Goal: Task Accomplishment & Management: Complete application form

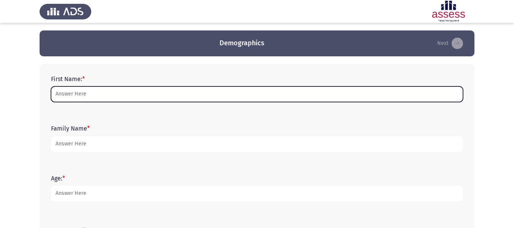
click at [217, 94] on input "First Name: *" at bounding box center [257, 94] width 412 height 16
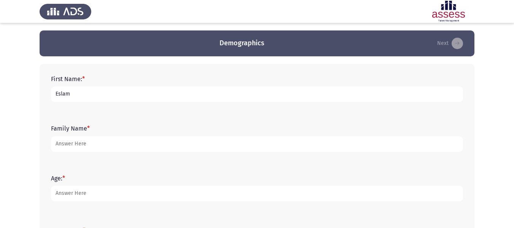
type input "Eslam"
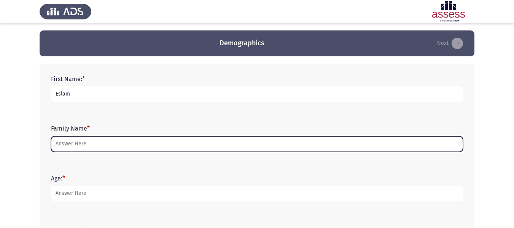
click at [171, 142] on input "Family Name *" at bounding box center [257, 144] width 412 height 16
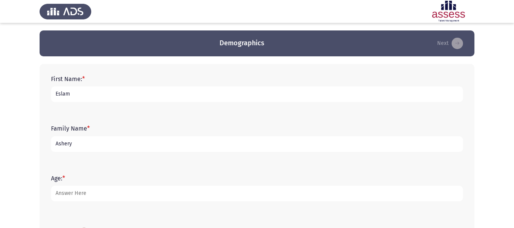
scroll to position [26, 0]
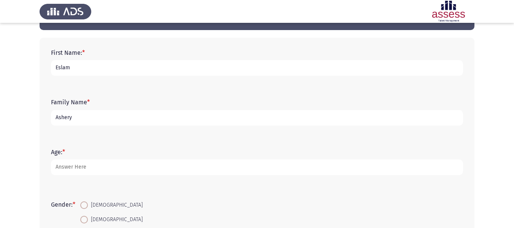
type input "Ashery"
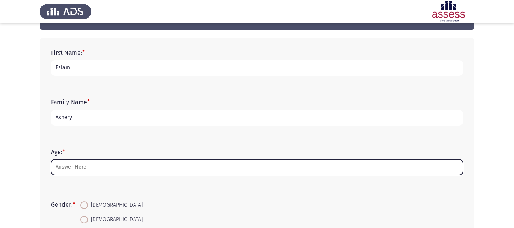
click at [148, 167] on input "Age: *" at bounding box center [257, 167] width 412 height 16
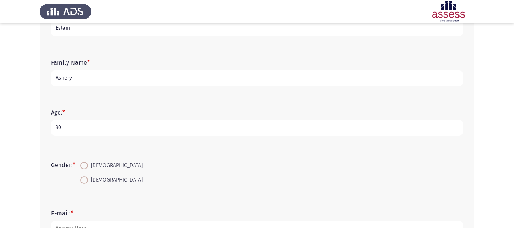
scroll to position [69, 0]
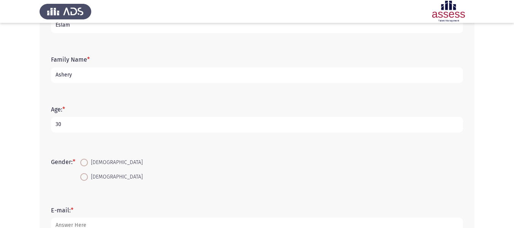
type input "30"
click at [90, 165] on span "[DEMOGRAPHIC_DATA]" at bounding box center [115, 162] width 55 height 9
click at [88, 165] on input "[DEMOGRAPHIC_DATA]" at bounding box center [84, 163] width 8 height 8
radio input "true"
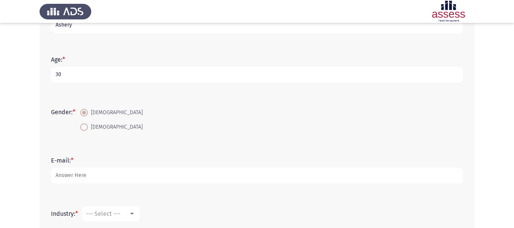
scroll to position [119, 0]
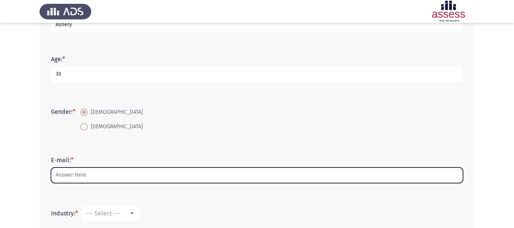
click at [87, 170] on input "E-mail: *" at bounding box center [257, 175] width 412 height 16
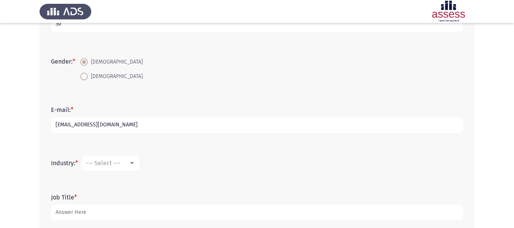
scroll to position [170, 0]
type input "[EMAIL_ADDRESS][DOMAIN_NAME]"
click at [129, 155] on mat-select "--- Select ---" at bounding box center [111, 162] width 58 height 15
click at [130, 162] on div at bounding box center [131, 163] width 7 height 6
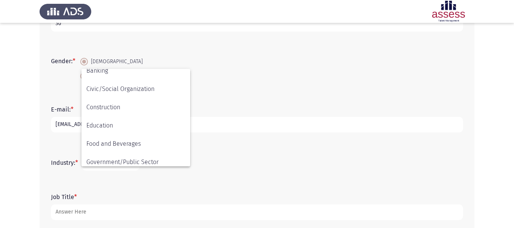
scroll to position [0, 0]
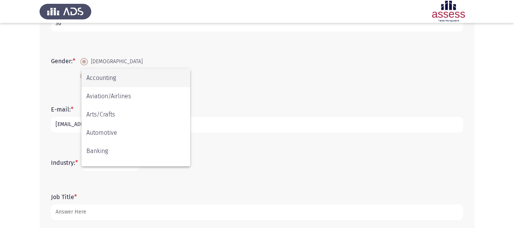
click at [231, 72] on div at bounding box center [257, 114] width 514 height 228
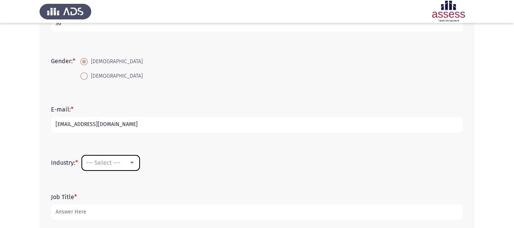
click at [132, 162] on div at bounding box center [132, 163] width 4 height 2
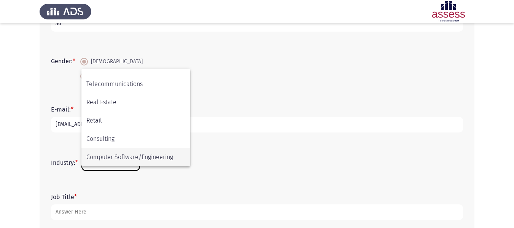
scroll to position [249, 0]
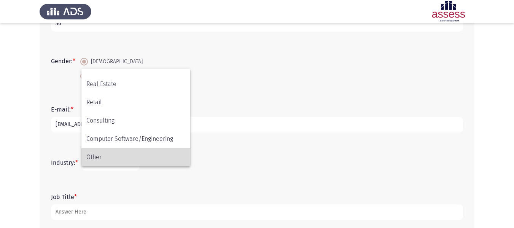
click at [124, 157] on span "Other" at bounding box center [135, 157] width 99 height 18
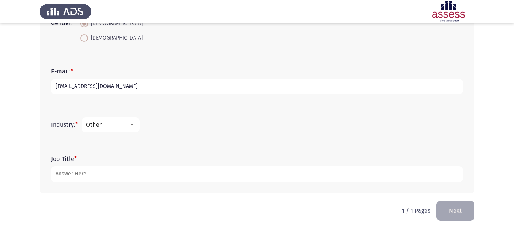
scroll to position [208, 0]
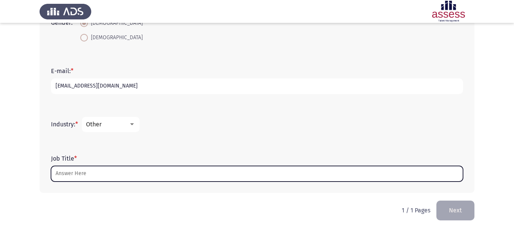
click at [97, 175] on input "Job Title *" at bounding box center [257, 174] width 412 height 16
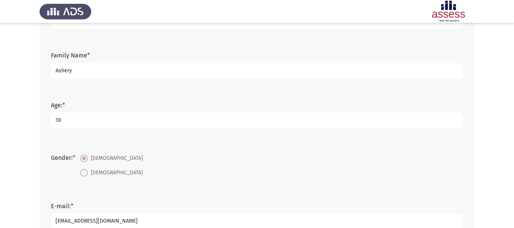
scroll to position [211, 0]
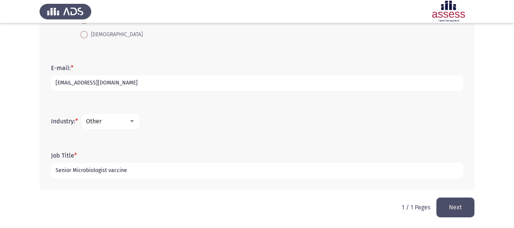
type input "Senior Microbiologist vaccine"
click at [459, 211] on button "Next" at bounding box center [455, 206] width 38 height 19
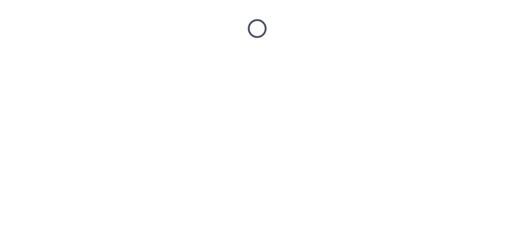
scroll to position [0, 0]
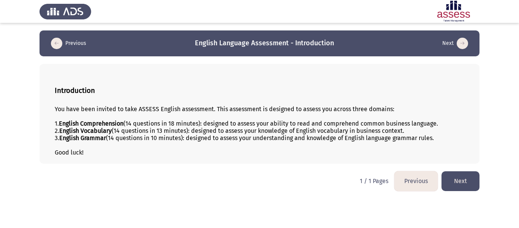
click at [461, 176] on button "Next" at bounding box center [461, 180] width 38 height 19
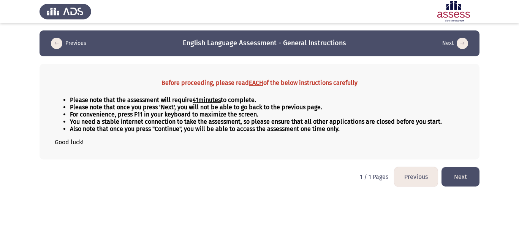
click at [458, 180] on button "Next" at bounding box center [461, 176] width 38 height 19
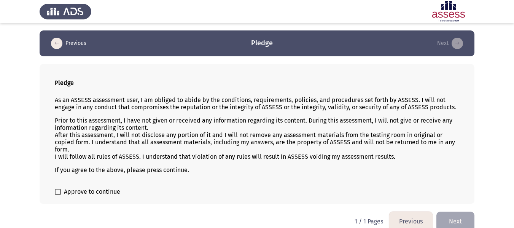
scroll to position [11, 0]
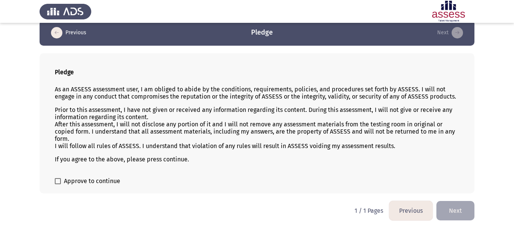
click at [341, 143] on p "Prior to this assessment, I have not given or received any information regardin…" at bounding box center [257, 127] width 404 height 43
click at [83, 180] on span "Approve to continue" at bounding box center [92, 180] width 56 height 9
click at [58, 184] on input "Approve to continue" at bounding box center [57, 184] width 0 height 0
checkbox input "true"
click at [455, 206] on button "Next" at bounding box center [455, 210] width 38 height 19
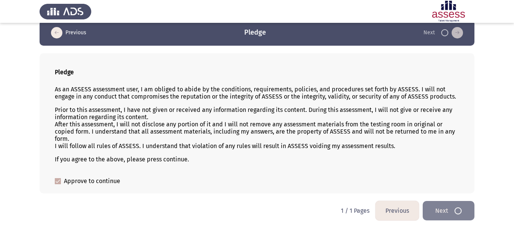
scroll to position [0, 0]
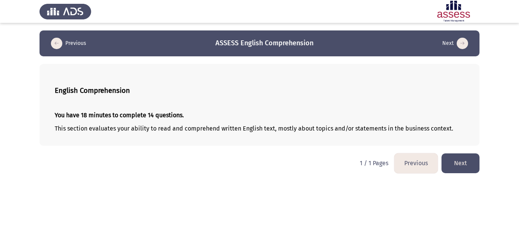
click at [458, 160] on button "Next" at bounding box center [461, 162] width 38 height 19
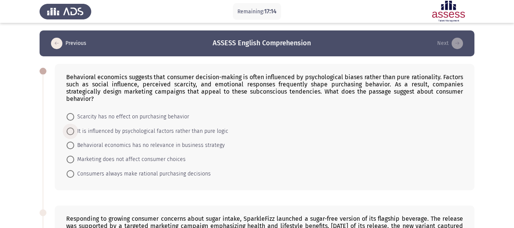
click at [155, 127] on span "It is influenced by psychological factors rather than pure logic" at bounding box center [151, 131] width 154 height 9
click at [74, 127] on input "It is influenced by psychological factors rather than pure logic" at bounding box center [71, 131] width 8 height 8
radio input "true"
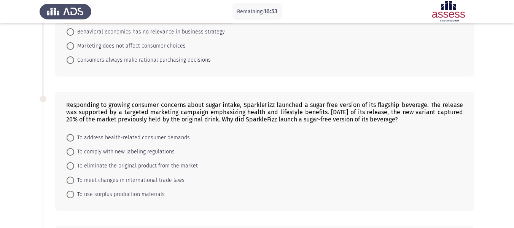
scroll to position [119, 0]
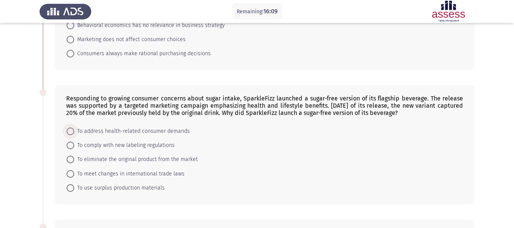
click at [138, 127] on span "To address health-related consumer demands" at bounding box center [132, 131] width 116 height 9
click at [74, 127] on input "To address health-related consumer demands" at bounding box center [71, 131] width 8 height 8
radio input "true"
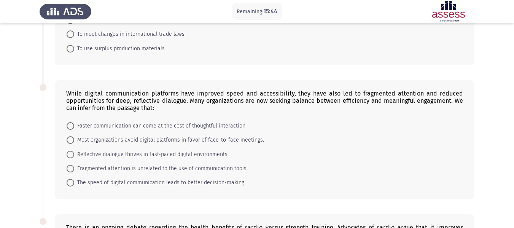
scroll to position [259, 0]
click at [221, 121] on span "Faster communication can come at the cost of thoughtful interaction." at bounding box center [160, 125] width 172 height 9
click at [74, 122] on input "Faster communication can come at the cost of thoughtful interaction." at bounding box center [71, 126] width 8 height 8
radio input "true"
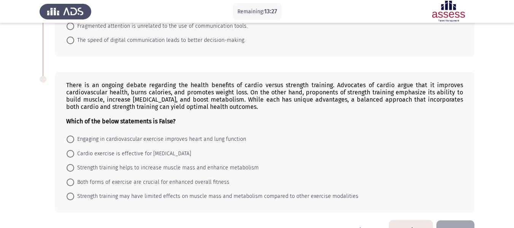
scroll to position [400, 0]
click at [239, 191] on span "Strength training may have limited effects on muscle mass and metabolism compar…" at bounding box center [216, 195] width 284 height 9
click at [74, 192] on input "Strength training may have limited effects on muscle mass and metabolism compar…" at bounding box center [71, 196] width 8 height 8
radio input "true"
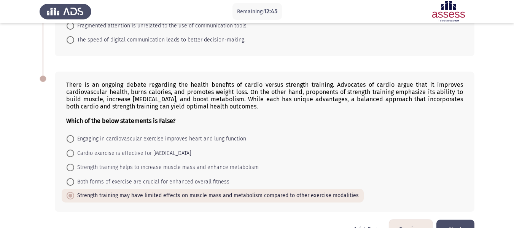
scroll to position [415, 0]
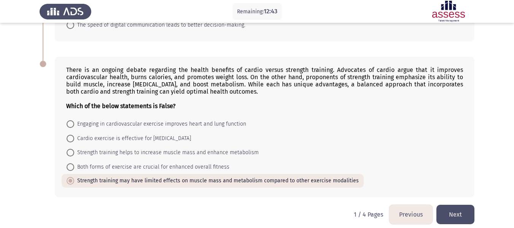
click at [452, 205] on button "Next" at bounding box center [455, 214] width 38 height 19
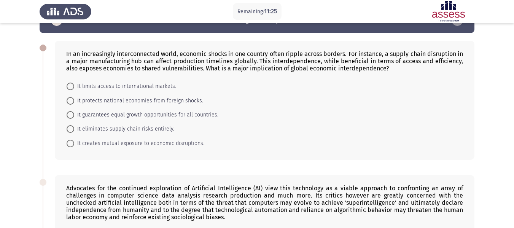
scroll to position [24, 0]
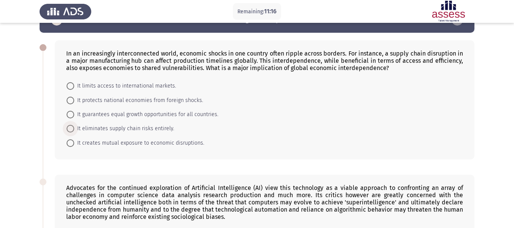
click at [154, 130] on span "It eliminates supply chain risks entirely." at bounding box center [124, 128] width 100 height 9
click at [74, 130] on input "It eliminates supply chain risks entirely." at bounding box center [71, 129] width 8 height 8
radio input "true"
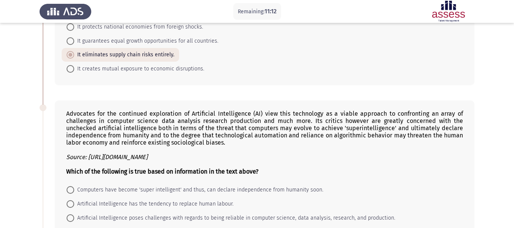
scroll to position [97, 0]
click at [173, 41] on span "It guarantees equal growth opportunities for all countries." at bounding box center [146, 41] width 144 height 9
click at [74, 41] on input "It guarantees equal growth opportunities for all countries." at bounding box center [71, 42] width 8 height 8
radio input "true"
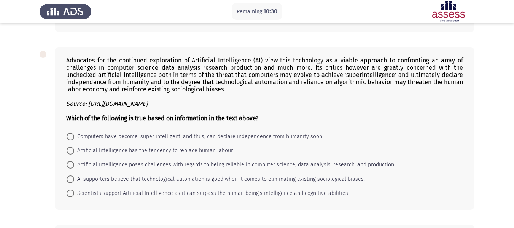
scroll to position [151, 0]
click at [126, 136] on span "Computers have become 'super intelligent' and thus, can declare independence fr…" at bounding box center [198, 136] width 249 height 9
click at [74, 136] on input "Computers have become 'super intelligent' and thus, can declare independence fr…" at bounding box center [71, 136] width 8 height 8
radio input "true"
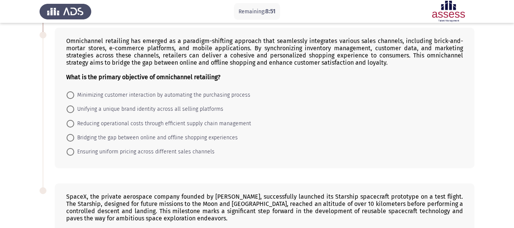
scroll to position [351, 0]
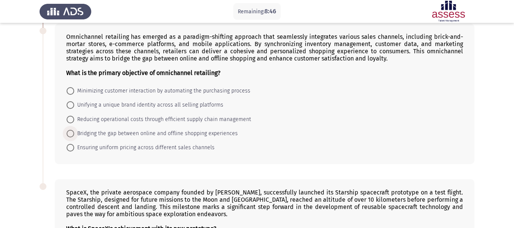
click at [171, 132] on span "Bridging the gap between online and offline shopping experiences" at bounding box center [155, 133] width 163 height 9
click at [74, 132] on input "Bridging the gap between online and offline shopping experiences" at bounding box center [71, 134] width 8 height 8
radio input "true"
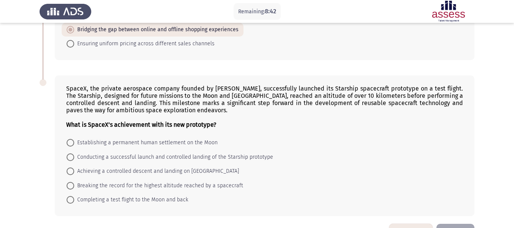
scroll to position [481, 0]
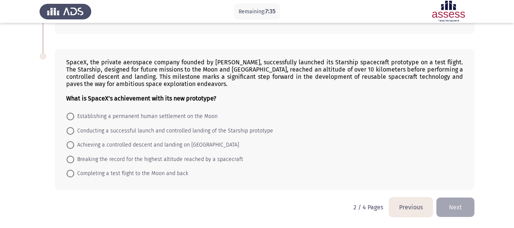
drag, startPoint x: 309, startPoint y: 79, endPoint x: 365, endPoint y: 76, distance: 56.0
click at [365, 76] on div "SpaceX, the private aerospace company founded by [PERSON_NAME], successfully la…" at bounding box center [264, 80] width 397 height 43
click at [136, 143] on span "Achieving a controlled descent and landing on [GEOGRAPHIC_DATA]" at bounding box center [156, 144] width 165 height 9
click at [74, 143] on input "Achieving a controlled descent and landing on [GEOGRAPHIC_DATA]" at bounding box center [71, 145] width 8 height 8
radio input "true"
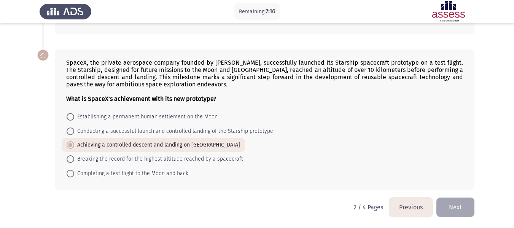
scroll to position [480, 0]
click at [137, 176] on span "Completing a test flight to the Moon and back" at bounding box center [131, 173] width 114 height 9
click at [74, 176] on input "Completing a test flight to the Moon and back" at bounding box center [71, 174] width 8 height 8
radio input "true"
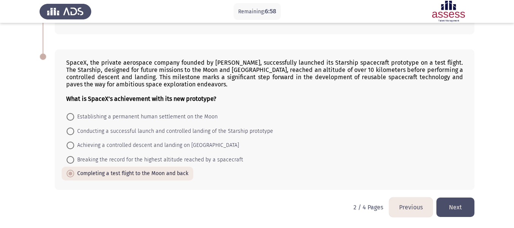
click at [458, 206] on button "Next" at bounding box center [455, 206] width 38 height 19
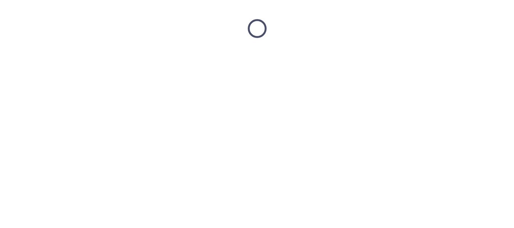
scroll to position [0, 0]
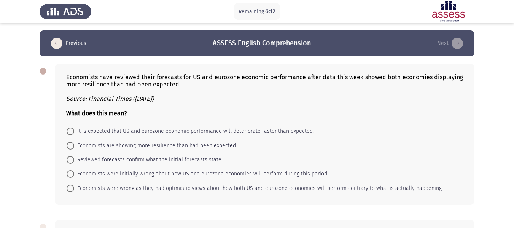
click at [255, 168] on mat-radio-button "Economists were initially wrong about how US and eurozone economies will perfor…" at bounding box center [197, 174] width 271 height 14
click at [253, 171] on span "Economists were initially wrong about how US and eurozone economies will perfor…" at bounding box center [201, 173] width 254 height 9
click at [74, 171] on input "Economists were initially wrong about how US and eurozone economies will perfor…" at bounding box center [71, 174] width 8 height 8
radio input "true"
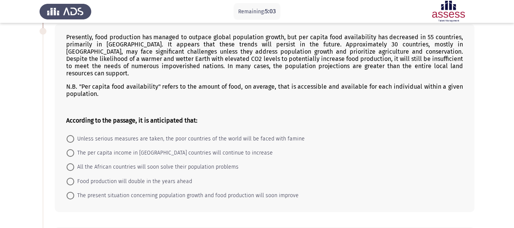
scroll to position [196, 0]
click at [131, 133] on span "Unless serious measures are taken, the poor countries of the world will be face…" at bounding box center [189, 137] width 230 height 9
click at [74, 134] on input "Unless serious measures are taken, the poor countries of the world will be face…" at bounding box center [71, 138] width 8 height 8
radio input "true"
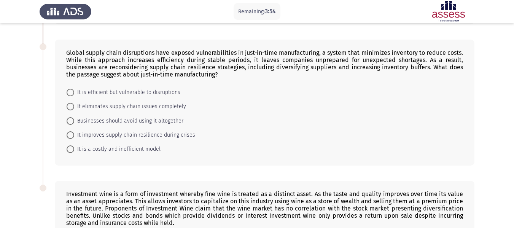
scroll to position [383, 0]
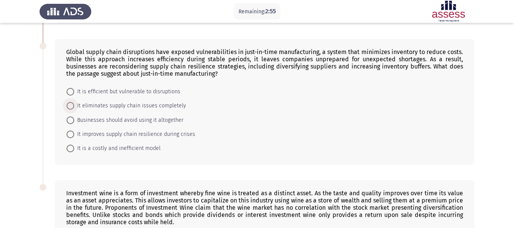
click at [140, 101] on span "It eliminates supply chain issues completely" at bounding box center [130, 105] width 112 height 9
click at [74, 102] on input "It eliminates supply chain issues completely" at bounding box center [71, 106] width 8 height 8
radio input "true"
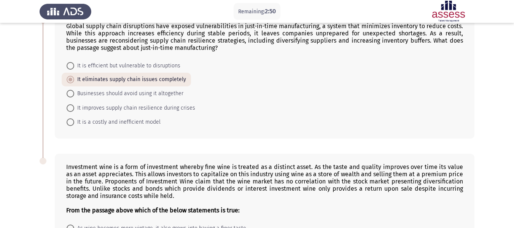
scroll to position [422, 0]
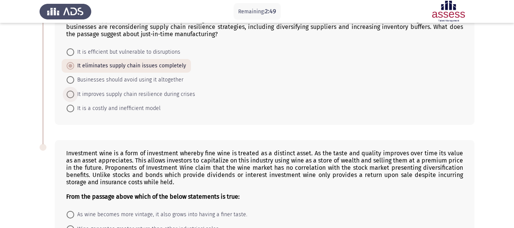
click at [113, 90] on span "It improves supply chain resilience during crises" at bounding box center [134, 94] width 121 height 9
click at [74, 90] on input "It improves supply chain resilience during crises" at bounding box center [71, 94] width 8 height 8
radio input "true"
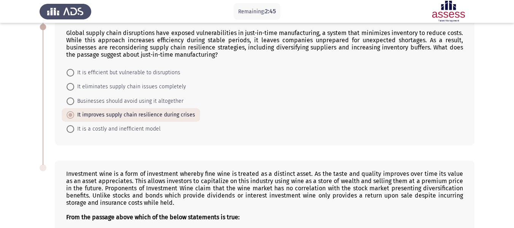
scroll to position [399, 0]
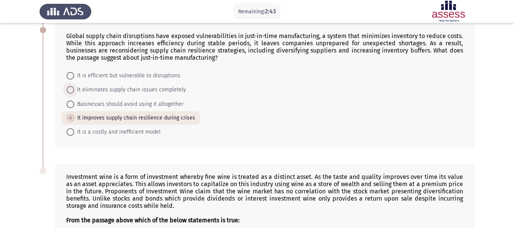
click at [131, 85] on span "It eliminates supply chain issues completely" at bounding box center [130, 89] width 112 height 9
click at [74, 86] on input "It eliminates supply chain issues completely" at bounding box center [71, 90] width 8 height 8
radio input "true"
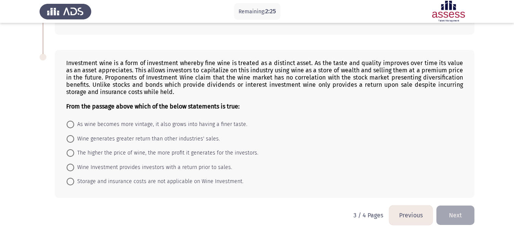
scroll to position [513, 0]
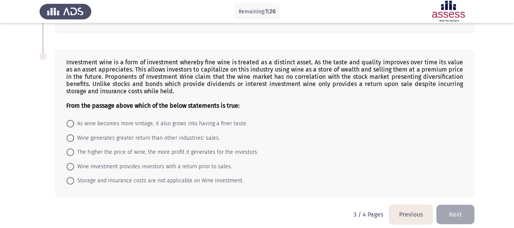
drag, startPoint x: 418, startPoint y: 80, endPoint x: 202, endPoint y: 154, distance: 228.4
click at [202, 154] on div "Investment wine is a form of investment whereby fine wine is treated as a disti…" at bounding box center [264, 123] width 419 height 148
click at [202, 162] on span "Wine Investment provides investors with a return prior to sales." at bounding box center [153, 166] width 158 height 9
click at [74, 163] on input "Wine Investment provides investors with a return prior to sales." at bounding box center [71, 167] width 8 height 8
radio input "true"
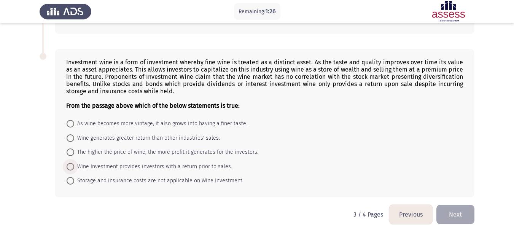
scroll to position [513, 0]
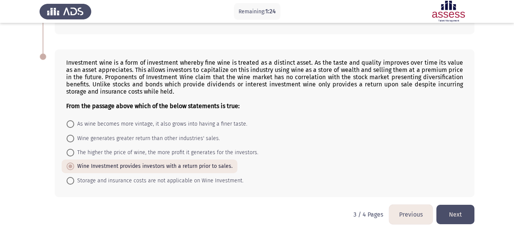
click at [458, 205] on button "Next" at bounding box center [455, 214] width 38 height 19
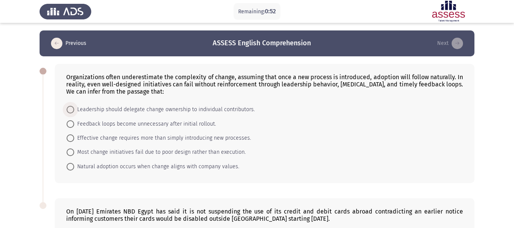
click at [91, 108] on span "Leadership should delegate change ownership to individual contributors." at bounding box center [164, 109] width 181 height 9
click at [74, 108] on input "Leadership should delegate change ownership to individual contributors." at bounding box center [71, 110] width 8 height 8
radio input "true"
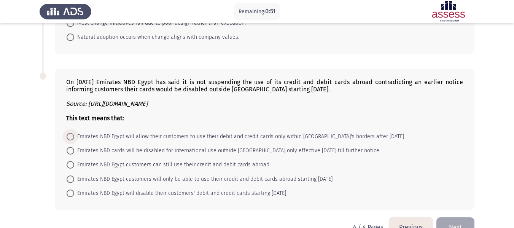
click at [89, 138] on span "Emirates NBD Egypt will allow their customers to use their debit and credit car…" at bounding box center [239, 136] width 330 height 9
click at [74, 138] on input "Emirates NBD Egypt will allow their customers to use their debit and credit car…" at bounding box center [71, 137] width 8 height 8
radio input "true"
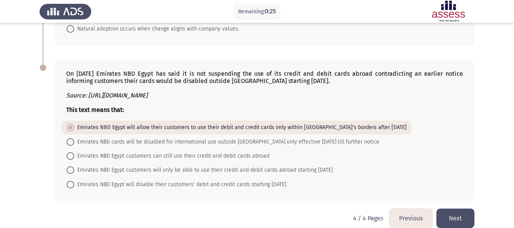
scroll to position [137, 0]
click at [459, 223] on button "Next" at bounding box center [455, 217] width 38 height 19
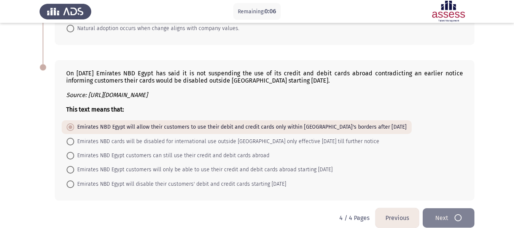
scroll to position [0, 0]
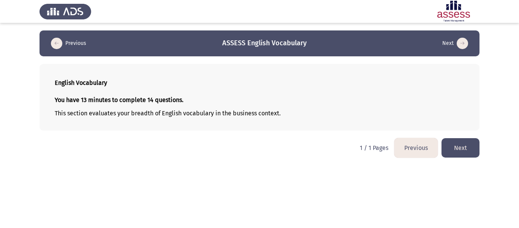
click at [471, 154] on button "Next" at bounding box center [461, 147] width 38 height 19
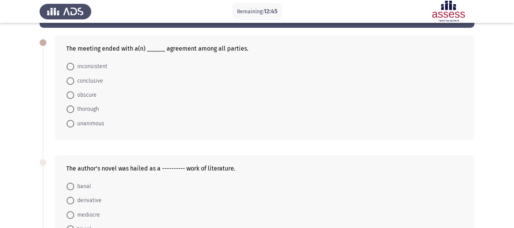
scroll to position [30, 0]
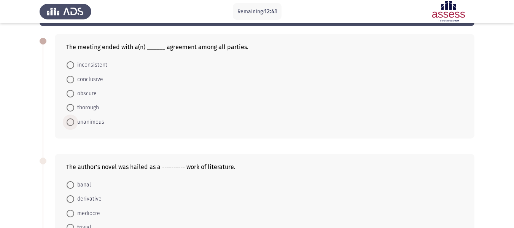
click at [86, 123] on span "unanimous" at bounding box center [89, 121] width 30 height 9
click at [74, 123] on input "unanimous" at bounding box center [71, 122] width 8 height 8
radio input "true"
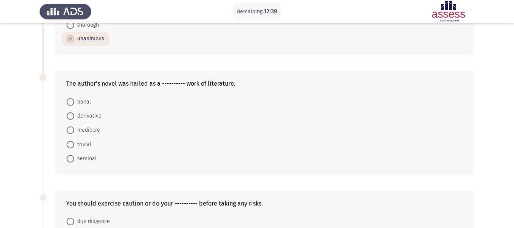
scroll to position [113, 0]
click at [90, 128] on span "mediocre" at bounding box center [87, 129] width 26 height 9
click at [74, 128] on input "mediocre" at bounding box center [71, 129] width 8 height 8
radio input "true"
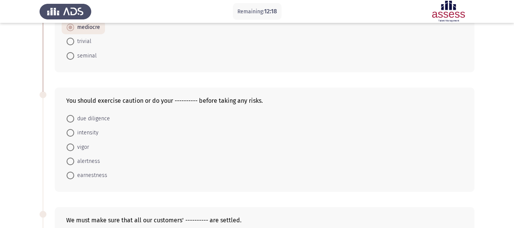
scroll to position [216, 0]
click at [96, 163] on span "alertness" at bounding box center [87, 160] width 26 height 9
click at [74, 163] on input "alertness" at bounding box center [71, 161] width 8 height 8
radio input "true"
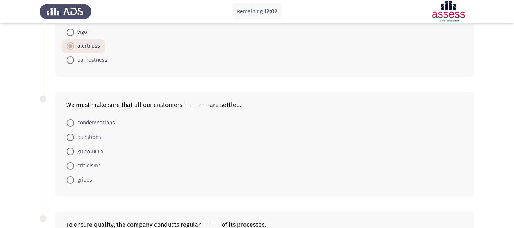
scroll to position [330, 0]
click at [97, 167] on span "criticisms" at bounding box center [87, 165] width 27 height 9
click at [74, 167] on input "criticisms" at bounding box center [71, 166] width 8 height 8
radio input "true"
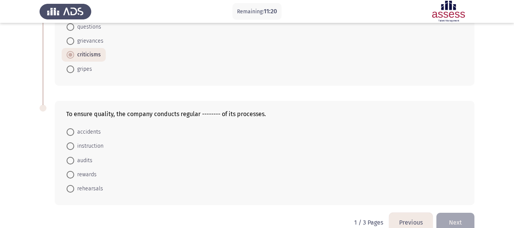
scroll to position [443, 0]
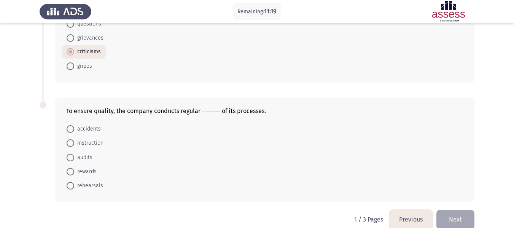
click at [86, 157] on span "audits" at bounding box center [83, 157] width 18 height 9
click at [74, 157] on input "audits" at bounding box center [71, 158] width 8 height 8
radio input "true"
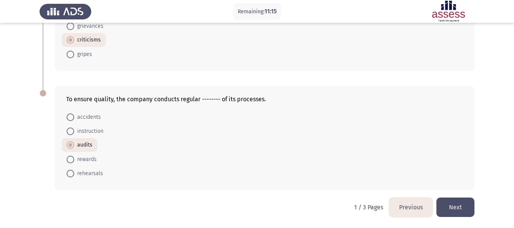
click at [450, 205] on button "Next" at bounding box center [455, 206] width 38 height 19
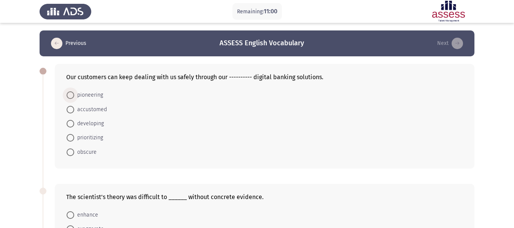
click at [80, 94] on span "pioneering" at bounding box center [88, 94] width 29 height 9
click at [74, 94] on input "pioneering" at bounding box center [71, 95] width 8 height 8
radio input "true"
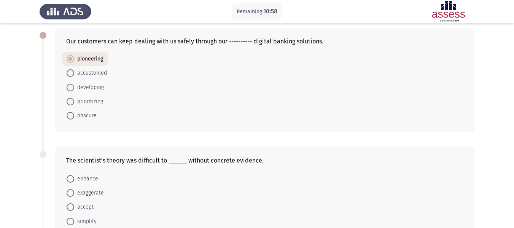
scroll to position [67, 0]
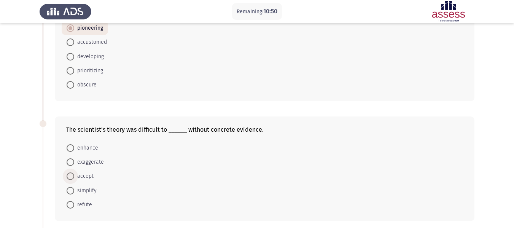
click at [90, 177] on span "accept" at bounding box center [83, 175] width 19 height 9
click at [74, 177] on input "accept" at bounding box center [71, 176] width 8 height 8
radio input "true"
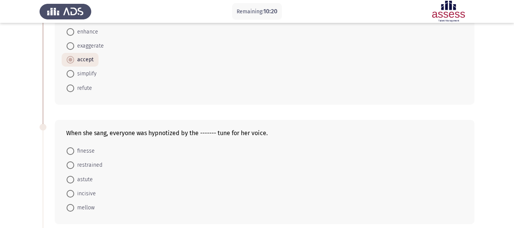
scroll to position [183, 0]
click at [87, 151] on span "finesse" at bounding box center [84, 150] width 21 height 9
click at [74, 151] on input "finesse" at bounding box center [71, 151] width 8 height 8
radio input "true"
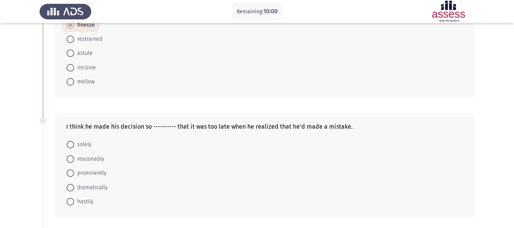
scroll to position [311, 0]
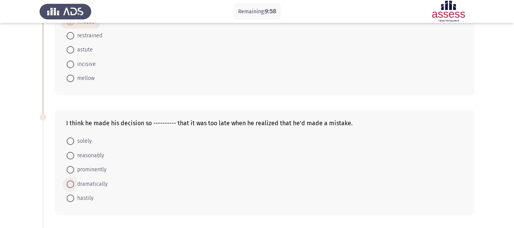
click at [95, 184] on span "dramatically" at bounding box center [90, 183] width 33 height 9
click at [74, 184] on input "dramatically" at bounding box center [71, 184] width 8 height 8
radio input "true"
click at [83, 136] on span "solely" at bounding box center [82, 140] width 17 height 9
click at [74, 137] on input "solely" at bounding box center [71, 141] width 8 height 8
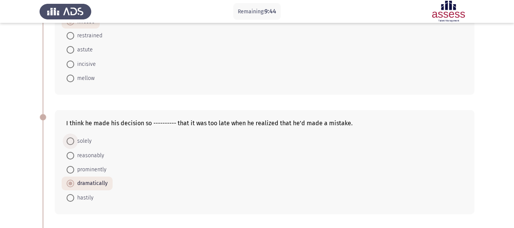
radio input "true"
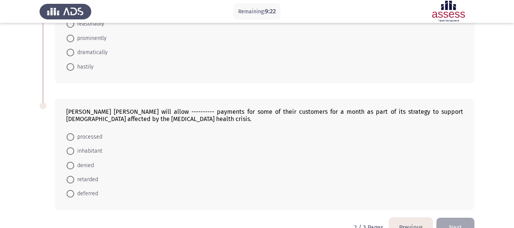
scroll to position [443, 0]
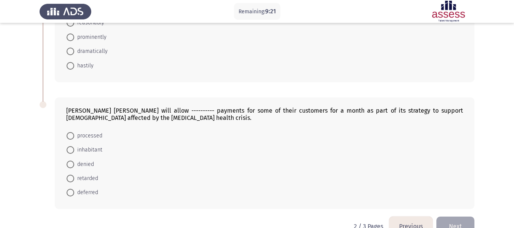
click at [345, 141] on form "processed inhabitant denied retarded deferred" at bounding box center [264, 163] width 397 height 71
click at [97, 132] on span "processed" at bounding box center [88, 135] width 28 height 9
click at [74, 132] on input "processed" at bounding box center [71, 136] width 8 height 8
radio input "true"
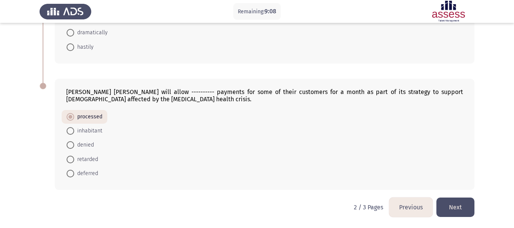
click at [460, 201] on button "Next" at bounding box center [455, 206] width 38 height 19
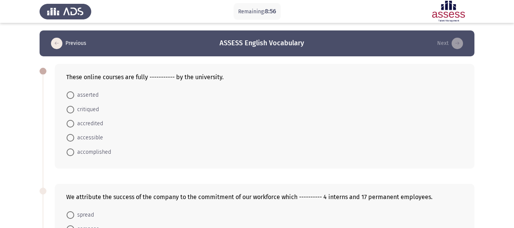
click at [203, 116] on form "asserted critiqued accredited accessible accomplished" at bounding box center [264, 123] width 397 height 71
click at [89, 138] on span "accessible" at bounding box center [88, 137] width 29 height 9
click at [74, 138] on input "accessible" at bounding box center [71, 138] width 8 height 8
radio input "true"
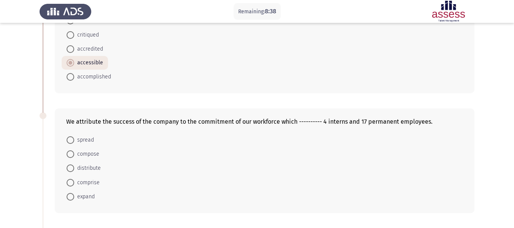
scroll to position [74, 0]
click at [81, 151] on span "compose" at bounding box center [86, 154] width 25 height 9
click at [74, 151] on input "compose" at bounding box center [71, 155] width 8 height 8
radio input "true"
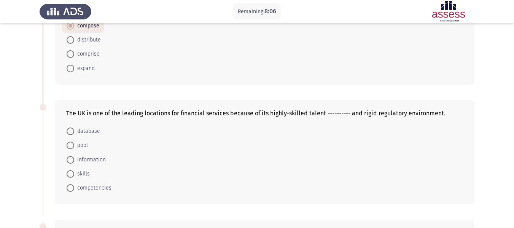
scroll to position [209, 0]
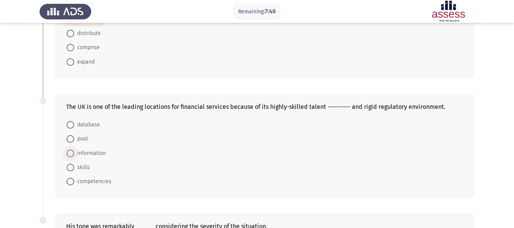
click at [70, 157] on label "information" at bounding box center [86, 153] width 39 height 9
click at [70, 157] on input "information" at bounding box center [71, 153] width 8 height 8
radio input "true"
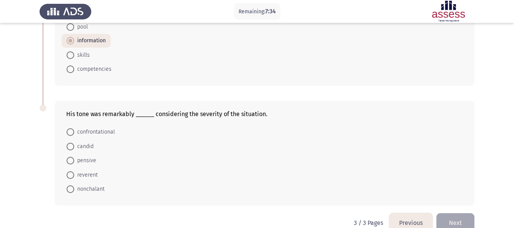
scroll to position [323, 0]
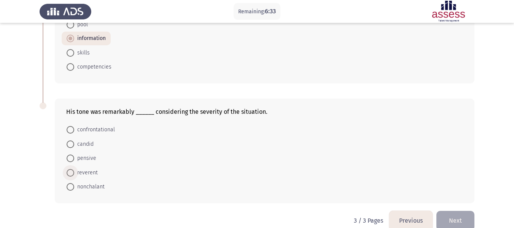
click at [89, 173] on span "reverent" at bounding box center [86, 172] width 24 height 9
click at [74, 173] on input "reverent" at bounding box center [71, 173] width 8 height 8
radio input "true"
click at [457, 211] on button "Next" at bounding box center [455, 219] width 38 height 19
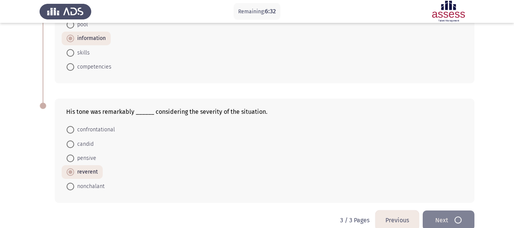
scroll to position [0, 0]
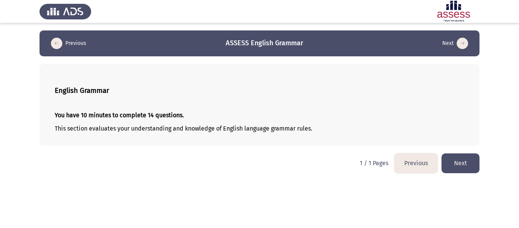
click at [472, 167] on button "Next" at bounding box center [461, 162] width 38 height 19
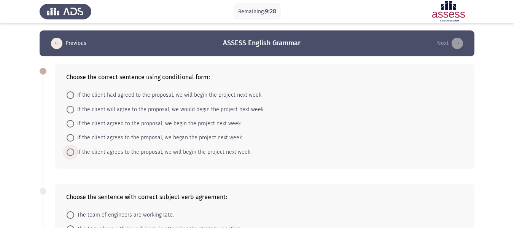
click at [225, 149] on span "If the client agrees to the proposal, we will begin the project next week." at bounding box center [162, 152] width 177 height 9
click at [74, 149] on input "If the client agrees to the proposal, we will begin the project next week." at bounding box center [71, 152] width 8 height 8
radio input "true"
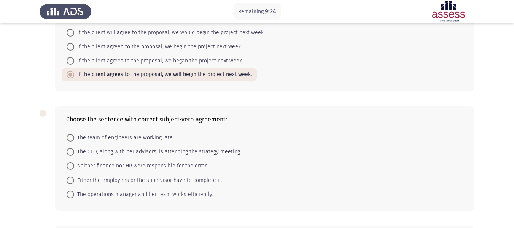
scroll to position [79, 0]
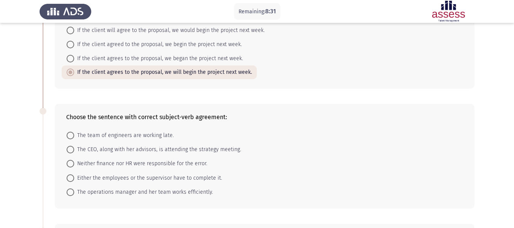
click at [154, 166] on span "Neither finance nor HR were responsible for the error." at bounding box center [140, 163] width 133 height 9
click at [74, 166] on input "Neither finance nor HR were responsible for the error." at bounding box center [71, 164] width 8 height 8
radio input "true"
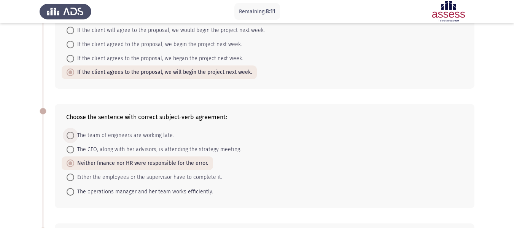
click at [135, 136] on span "The team of engineers are working late." at bounding box center [124, 135] width 100 height 9
click at [74, 136] on input "The team of engineers are working late." at bounding box center [71, 136] width 8 height 8
radio input "true"
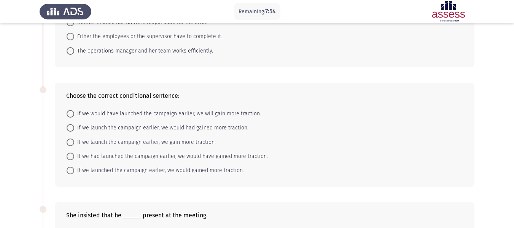
scroll to position [220, 0]
click at [244, 156] on span "If we had launched the campaign earlier, we would have gained more traction." at bounding box center [171, 155] width 194 height 9
click at [74, 156] on input "If we had launched the campaign earlier, we would have gained more traction." at bounding box center [71, 156] width 8 height 8
radio input "true"
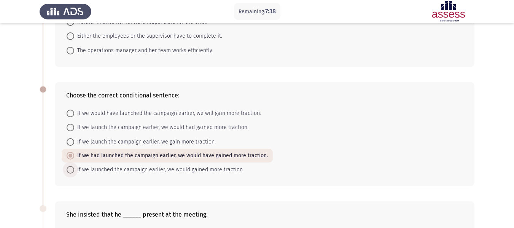
click at [203, 171] on span "If we launched the campaign earlier, we would gained more traction." at bounding box center [159, 169] width 170 height 9
click at [74, 171] on input "If we launched the campaign earlier, we would gained more traction." at bounding box center [71, 170] width 8 height 8
radio input "true"
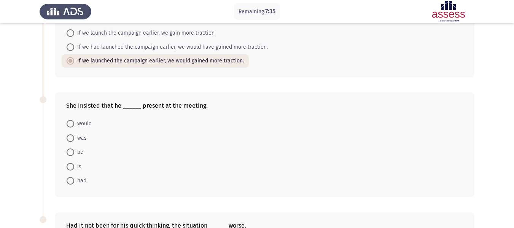
scroll to position [329, 0]
click at [74, 135] on span "was" at bounding box center [80, 137] width 13 height 9
click at [74, 135] on input "was" at bounding box center [71, 138] width 8 height 8
radio input "true"
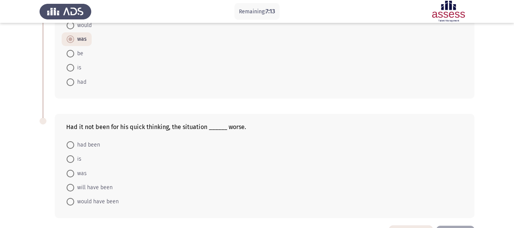
scroll to position [427, 0]
click at [104, 201] on span "would have been" at bounding box center [96, 201] width 44 height 9
click at [74, 201] on input "would have been" at bounding box center [71, 201] width 8 height 8
radio input "true"
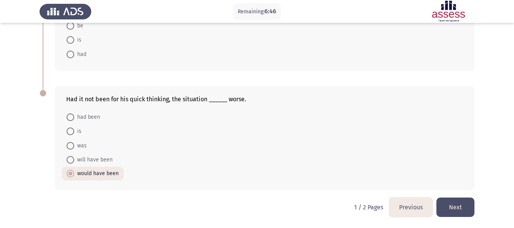
click at [451, 206] on button "Next" at bounding box center [455, 206] width 38 height 19
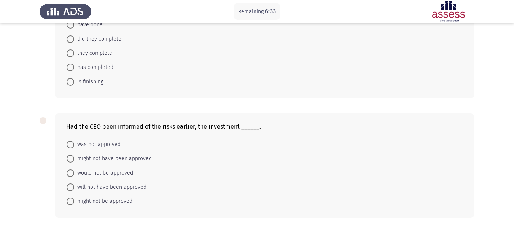
scroll to position [0, 0]
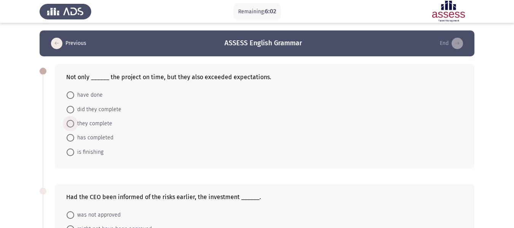
click at [103, 124] on span "they complete" at bounding box center [93, 123] width 38 height 9
click at [74, 124] on input "they complete" at bounding box center [71, 124] width 8 height 8
radio input "true"
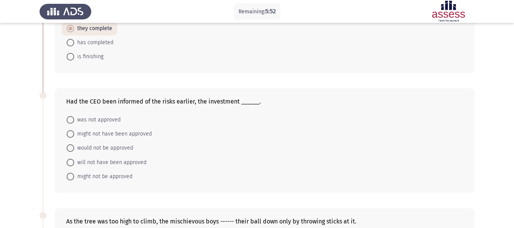
scroll to position [95, 0]
click at [119, 147] on span "would not be approved" at bounding box center [103, 147] width 59 height 9
click at [74, 147] on input "would not be approved" at bounding box center [71, 148] width 8 height 8
radio input "true"
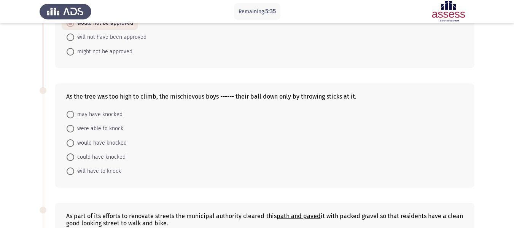
scroll to position [220, 0]
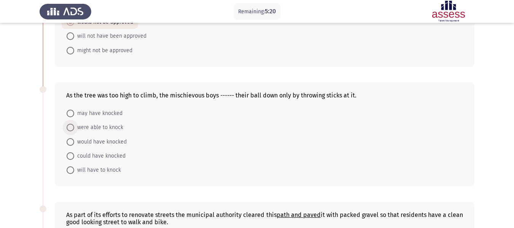
click at [116, 126] on span "were able to knock" at bounding box center [98, 127] width 49 height 9
click at [74, 126] on input "were able to knock" at bounding box center [71, 128] width 8 height 8
radio input "true"
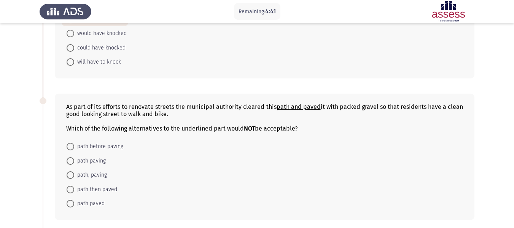
scroll to position [327, 0]
click at [100, 164] on span "path paving" at bounding box center [90, 161] width 32 height 9
click at [74, 164] on input "path paving" at bounding box center [71, 161] width 8 height 8
radio input "true"
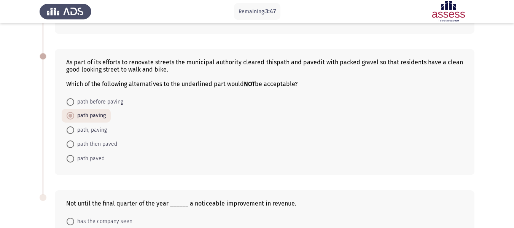
scroll to position [372, 0]
click at [105, 155] on mat-radio-button "path paved" at bounding box center [86, 158] width 48 height 14
click at [100, 157] on span "path paved" at bounding box center [89, 158] width 30 height 9
click at [74, 157] on input "path paved" at bounding box center [71, 159] width 8 height 8
radio input "true"
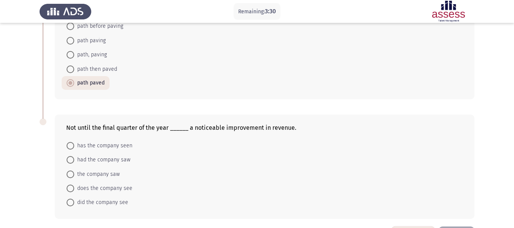
scroll to position [477, 0]
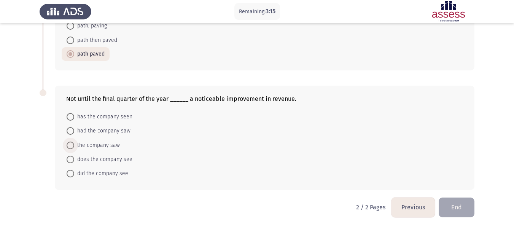
click at [88, 143] on span "the company saw" at bounding box center [97, 145] width 46 height 9
click at [74, 143] on input "the company saw" at bounding box center [71, 145] width 8 height 8
radio input "true"
click at [464, 211] on button "End" at bounding box center [456, 206] width 36 height 19
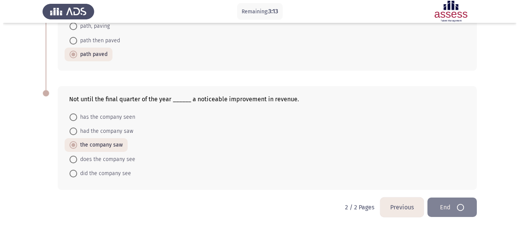
scroll to position [0, 0]
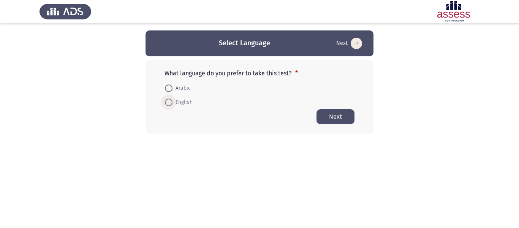
click at [182, 100] on span "English" at bounding box center [183, 102] width 20 height 9
click at [173, 100] on input "English" at bounding box center [169, 102] width 8 height 8
radio input "true"
click at [331, 115] on button "Next" at bounding box center [336, 116] width 38 height 15
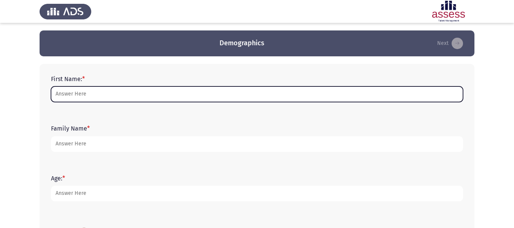
click at [88, 101] on input "First Name: *" at bounding box center [257, 94] width 412 height 16
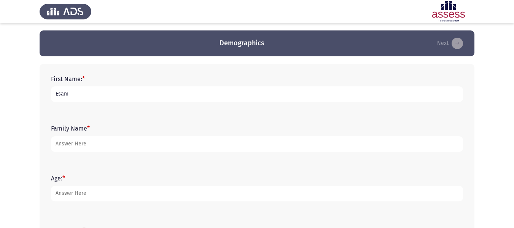
click at [98, 94] on input "Esam" at bounding box center [257, 94] width 412 height 16
type input "Eslam"
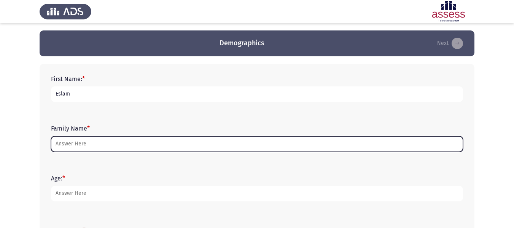
click at [97, 145] on input "Family Name *" at bounding box center [257, 144] width 412 height 16
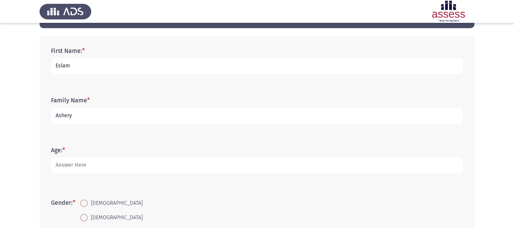
scroll to position [29, 0]
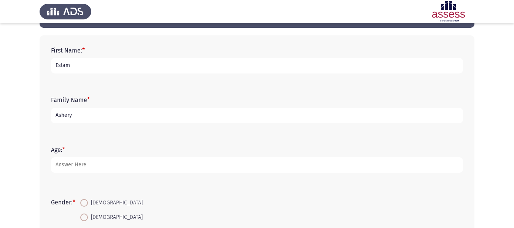
type input "Ashery"
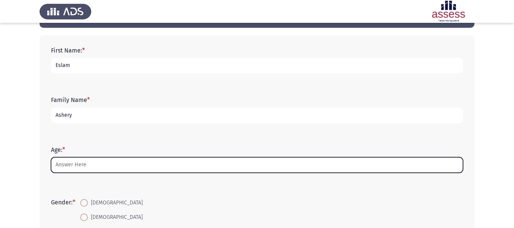
click at [95, 160] on input "Age: *" at bounding box center [257, 165] width 412 height 16
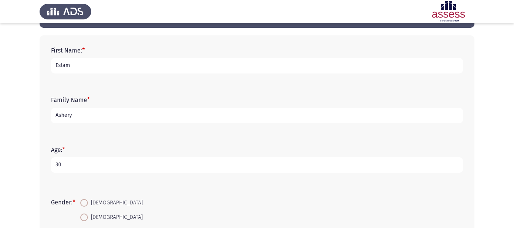
scroll to position [65, 0]
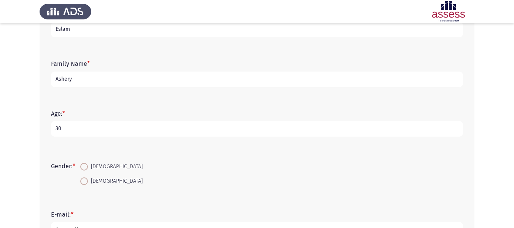
type input "30"
click at [91, 162] on span "[DEMOGRAPHIC_DATA]" at bounding box center [115, 166] width 55 height 9
click at [88, 163] on input "[DEMOGRAPHIC_DATA]" at bounding box center [84, 167] width 8 height 8
radio input "true"
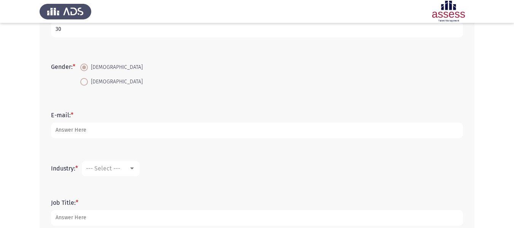
scroll to position [169, 0]
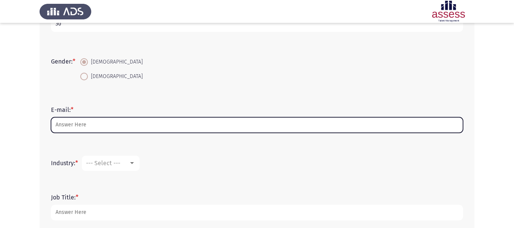
click at [97, 132] on input "E-mail: *" at bounding box center [257, 125] width 412 height 16
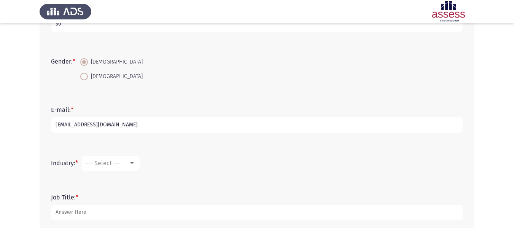
type input "[EMAIL_ADDRESS][DOMAIN_NAME]"
click at [109, 155] on mat-select "--- Select ---" at bounding box center [111, 162] width 58 height 15
click at [139, 171] on div "Industry: * --- Select ---" at bounding box center [256, 163] width 419 height 23
click at [136, 167] on mat-select "--- Select ---" at bounding box center [111, 162] width 58 height 15
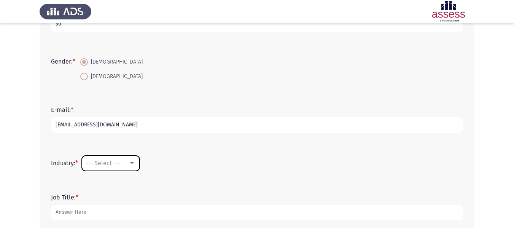
click at [132, 164] on div at bounding box center [132, 163] width 4 height 2
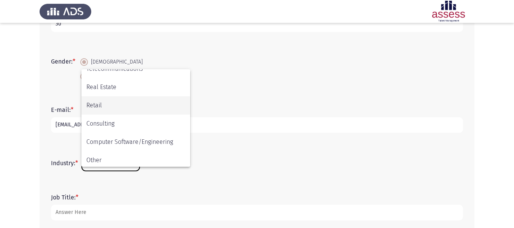
scroll to position [249, 0]
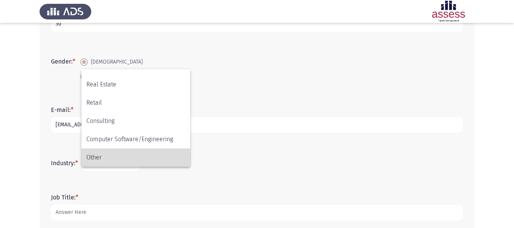
click at [135, 154] on span "Other" at bounding box center [135, 157] width 99 height 18
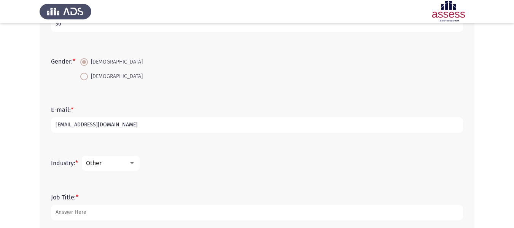
scroll to position [211, 0]
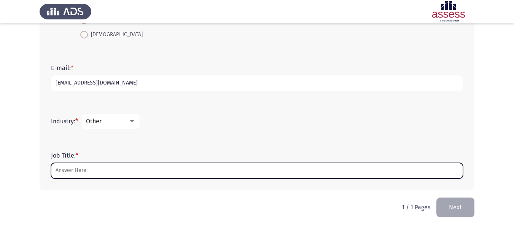
click at [94, 170] on input "Job Title: *" at bounding box center [257, 171] width 412 height 16
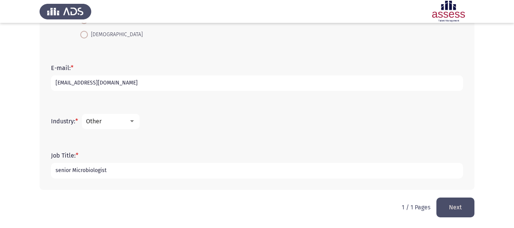
type input "senior Microbiologist"
click at [457, 212] on button "Next" at bounding box center [455, 206] width 38 height 19
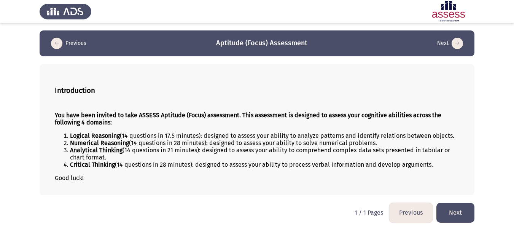
click at [443, 213] on button "Next" at bounding box center [455, 212] width 38 height 19
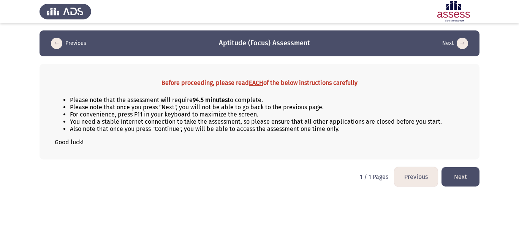
click at [475, 184] on button "Next" at bounding box center [461, 176] width 38 height 19
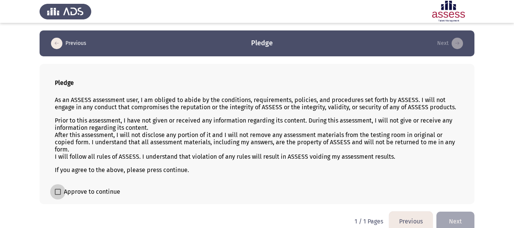
click at [104, 194] on span "Approve to continue" at bounding box center [92, 191] width 56 height 9
click at [58, 195] on input "Approve to continue" at bounding box center [57, 195] width 0 height 0
checkbox input "true"
click at [444, 213] on button "Next" at bounding box center [455, 220] width 38 height 19
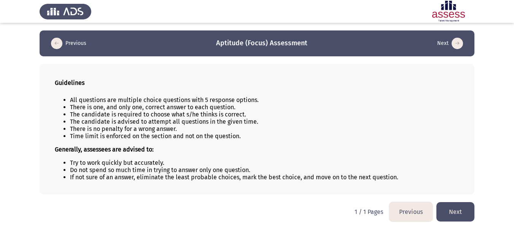
click at [456, 222] on html "Previous Aptitude (Focus) Assessment Next Guidelines All questions are multiple…" at bounding box center [257, 114] width 514 height 229
click at [459, 217] on button "Next" at bounding box center [455, 211] width 38 height 19
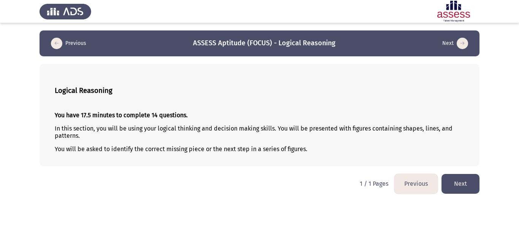
click at [447, 183] on button "Next" at bounding box center [461, 183] width 38 height 19
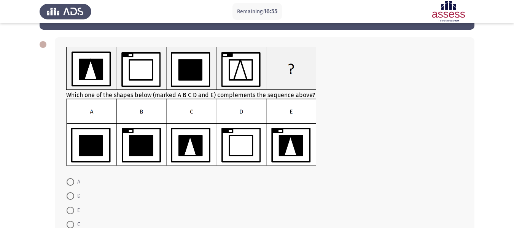
scroll to position [27, 0]
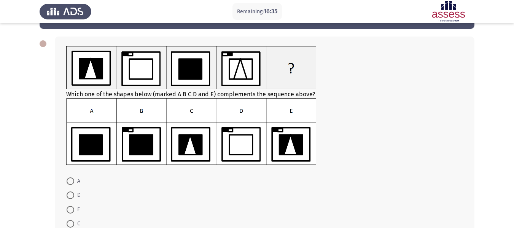
click at [150, 152] on img at bounding box center [191, 131] width 250 height 67
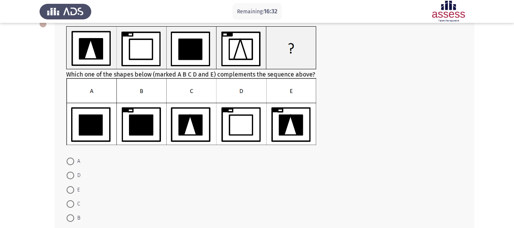
scroll to position [48, 0]
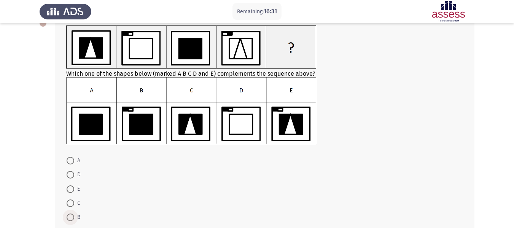
click at [71, 213] on label "B" at bounding box center [74, 217] width 14 height 9
click at [71, 213] on input "B" at bounding box center [71, 217] width 8 height 8
radio input "true"
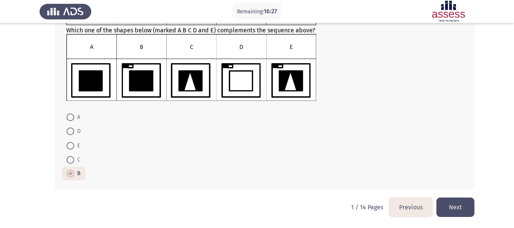
click at [464, 214] on button "Next" at bounding box center [455, 206] width 38 height 19
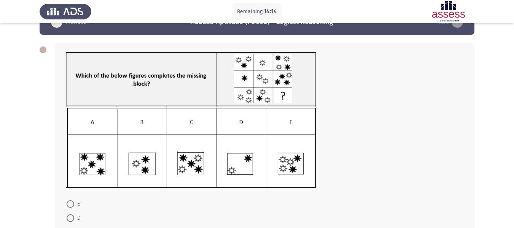
scroll to position [18, 0]
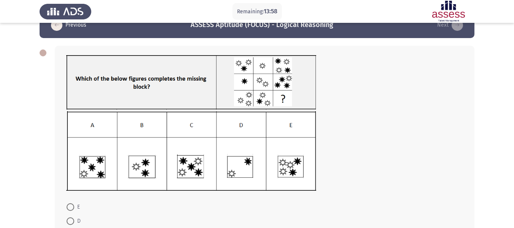
click at [235, 149] on img at bounding box center [191, 151] width 250 height 80
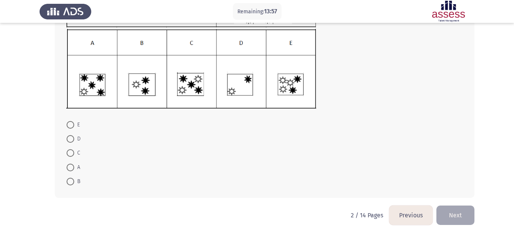
scroll to position [103, 0]
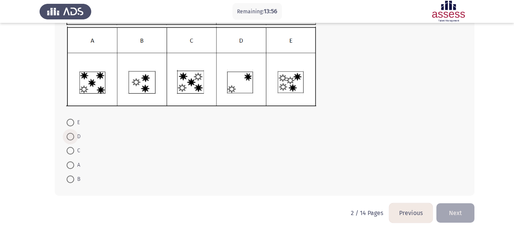
click at [69, 137] on span at bounding box center [71, 137] width 8 height 8
click at [69, 137] on input "D" at bounding box center [71, 137] width 8 height 8
radio input "true"
click at [446, 214] on button "Next" at bounding box center [455, 212] width 38 height 19
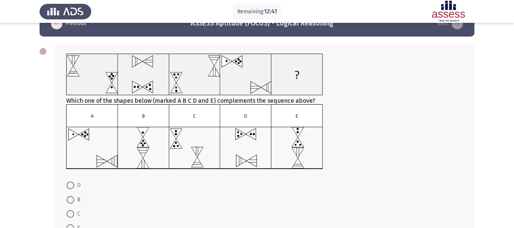
scroll to position [37, 0]
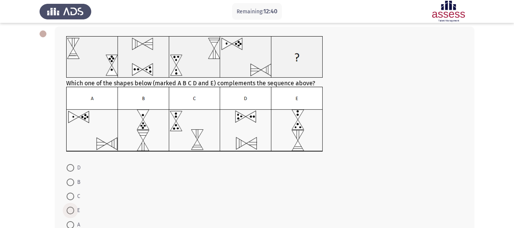
click at [68, 210] on span at bounding box center [71, 210] width 8 height 8
click at [68, 210] on input "E" at bounding box center [71, 210] width 8 height 8
radio input "true"
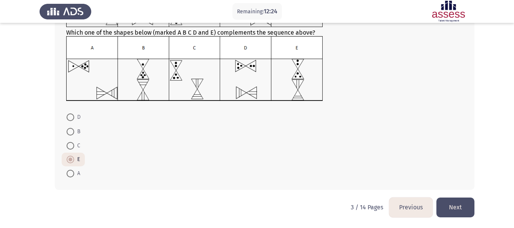
click at [467, 208] on button "Next" at bounding box center [455, 206] width 38 height 19
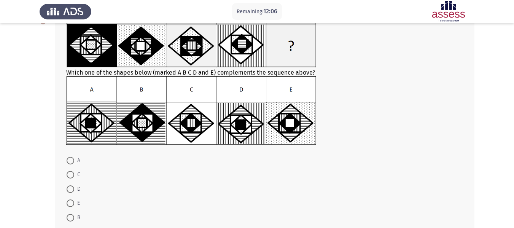
scroll to position [52, 0]
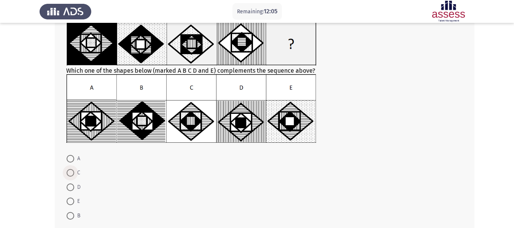
click at [75, 173] on span "C" at bounding box center [77, 172] width 6 height 9
click at [74, 173] on input "C" at bounding box center [71, 173] width 8 height 8
radio input "true"
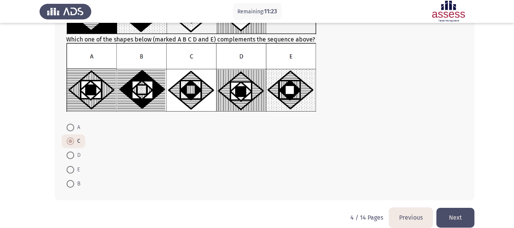
scroll to position [94, 0]
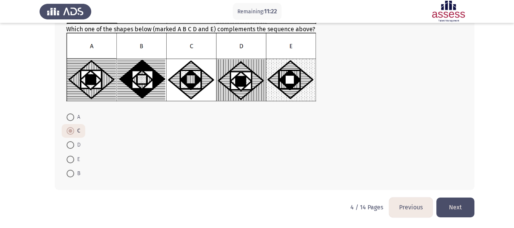
click at [447, 206] on button "Next" at bounding box center [455, 206] width 38 height 19
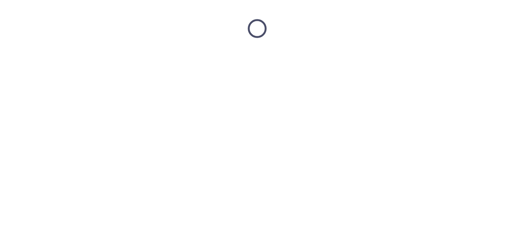
scroll to position [0, 0]
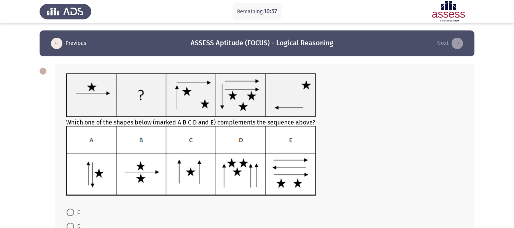
click at [136, 178] on img at bounding box center [191, 161] width 250 height 70
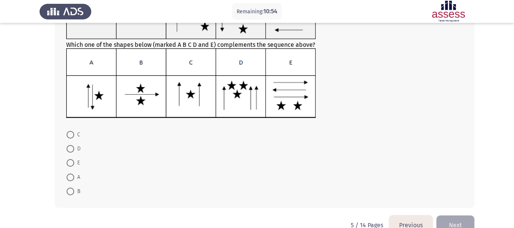
scroll to position [78, 0]
click at [70, 187] on span at bounding box center [71, 191] width 8 height 8
click at [70, 187] on input "B" at bounding box center [71, 191] width 8 height 8
radio input "true"
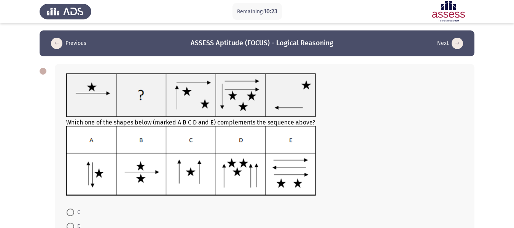
scroll to position [95, 0]
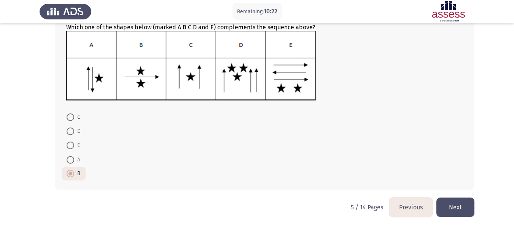
click at [451, 205] on button "Next" at bounding box center [455, 206] width 38 height 19
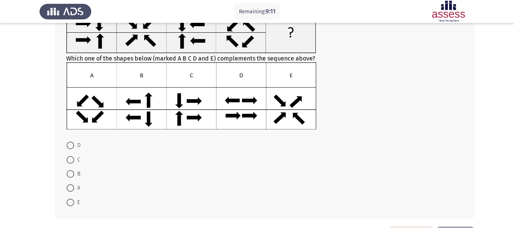
scroll to position [65, 0]
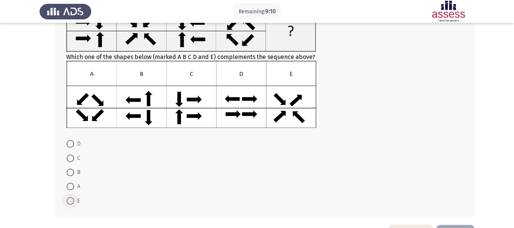
click at [73, 203] on span at bounding box center [71, 201] width 8 height 8
click at [73, 203] on input "E" at bounding box center [71, 201] width 8 height 8
radio input "true"
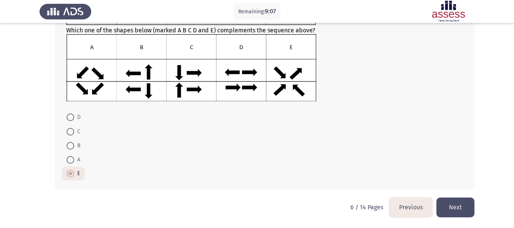
click at [459, 211] on button "Next" at bounding box center [455, 206] width 38 height 19
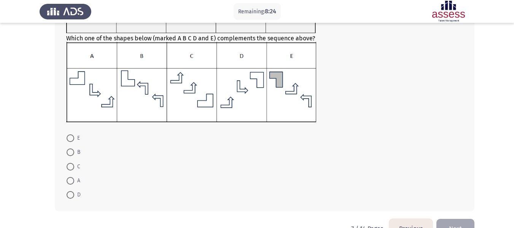
scroll to position [95, 0]
click at [76, 152] on span "B" at bounding box center [77, 151] width 6 height 9
click at [74, 152] on input "B" at bounding box center [71, 152] width 8 height 8
radio input "true"
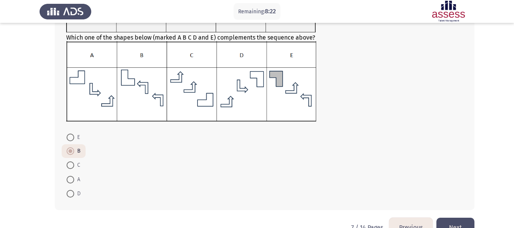
click at [454, 223] on button "Next" at bounding box center [455, 226] width 38 height 19
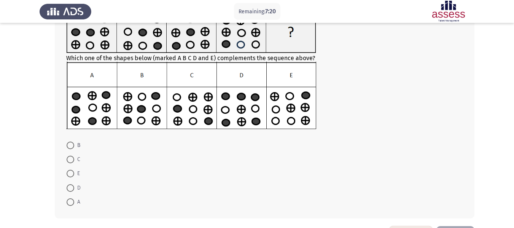
scroll to position [66, 0]
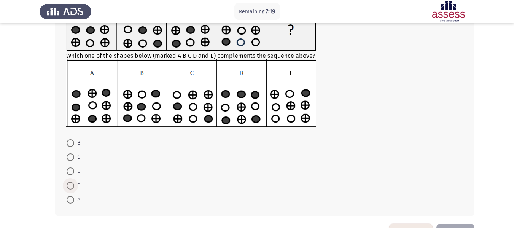
click at [74, 185] on span "D" at bounding box center [77, 185] width 6 height 9
click at [74, 185] on input "D" at bounding box center [71, 186] width 8 height 8
radio input "true"
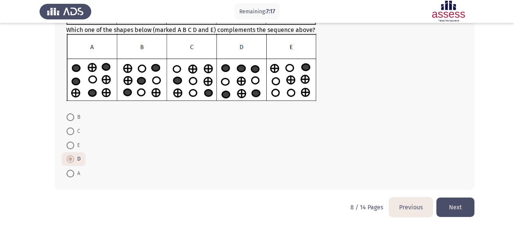
click at [449, 203] on button "Next" at bounding box center [455, 206] width 38 height 19
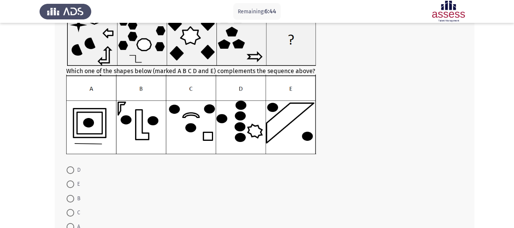
scroll to position [64, 0]
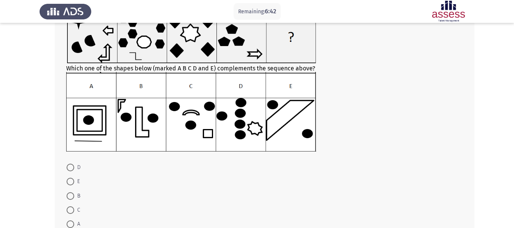
click at [71, 167] on span at bounding box center [71, 167] width 8 height 8
click at [71, 167] on input "D" at bounding box center [71, 167] width 8 height 8
radio input "true"
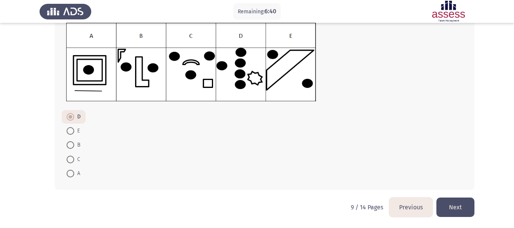
click at [458, 213] on button "Next" at bounding box center [455, 206] width 38 height 19
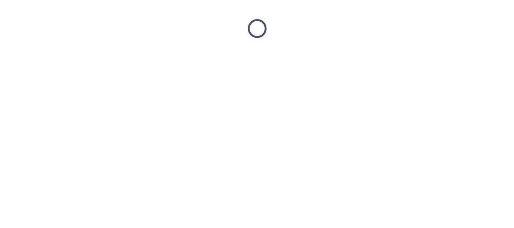
scroll to position [0, 0]
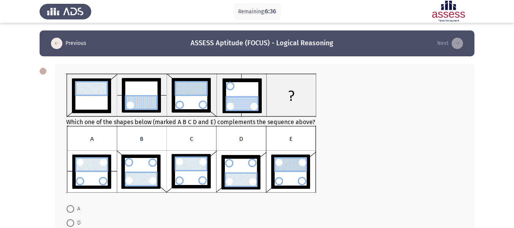
drag, startPoint x: 0, startPoint y: 98, endPoint x: 40, endPoint y: 73, distance: 47.4
click at [40, 73] on app-assessment-container "Remaining: 6:36 Previous ASSESS Aptitude (FOCUS) - Logical Reasoning Next Which…" at bounding box center [257, 159] width 514 height 259
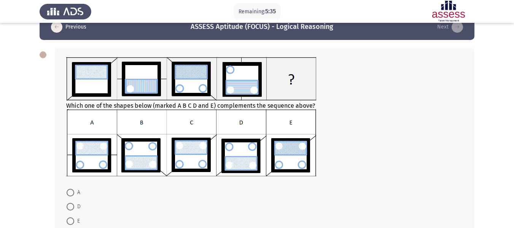
scroll to position [16, 0]
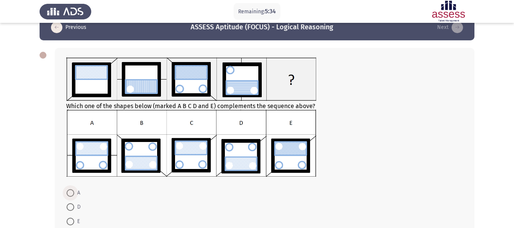
click at [71, 194] on span at bounding box center [71, 193] width 8 height 8
click at [71, 194] on input "A" at bounding box center [71, 193] width 8 height 8
radio input "true"
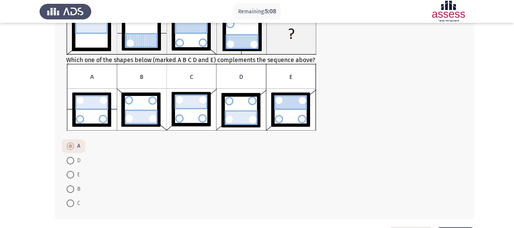
scroll to position [92, 0]
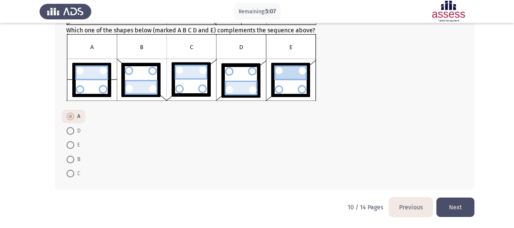
click at [455, 210] on button "Next" at bounding box center [455, 206] width 38 height 19
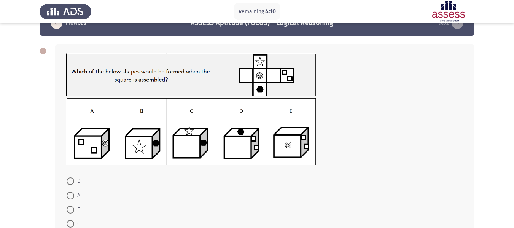
scroll to position [22, 0]
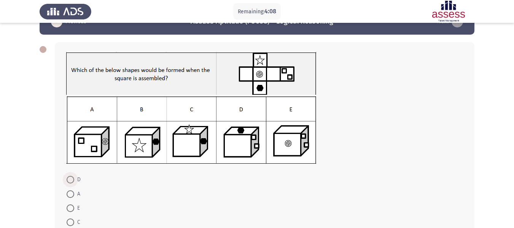
click at [71, 179] on span at bounding box center [71, 180] width 8 height 8
click at [71, 179] on input "D" at bounding box center [71, 180] width 8 height 8
radio input "true"
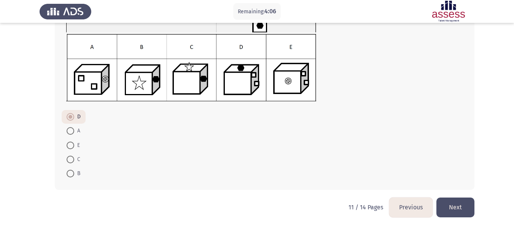
click at [464, 208] on button "Next" at bounding box center [455, 206] width 38 height 19
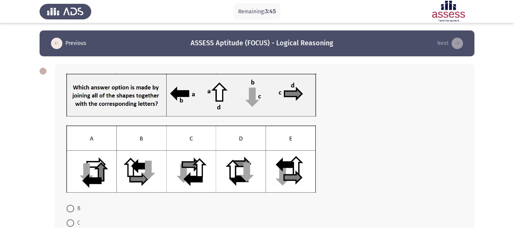
scroll to position [92, 0]
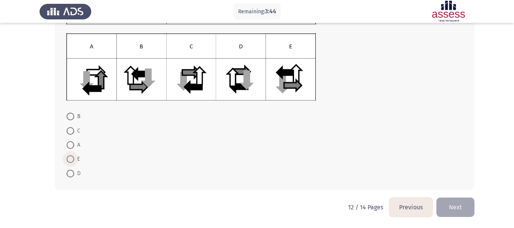
click at [70, 162] on span at bounding box center [71, 159] width 8 height 8
click at [70, 162] on input "E" at bounding box center [71, 159] width 8 height 8
radio input "true"
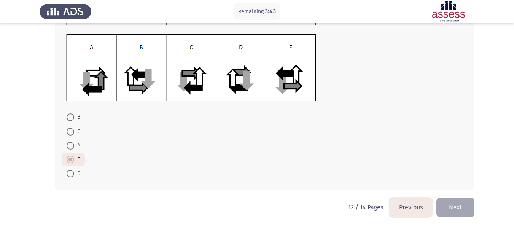
scroll to position [91, 0]
click at [460, 201] on button "Next" at bounding box center [455, 206] width 38 height 19
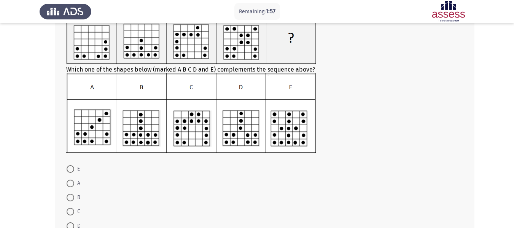
scroll to position [65, 0]
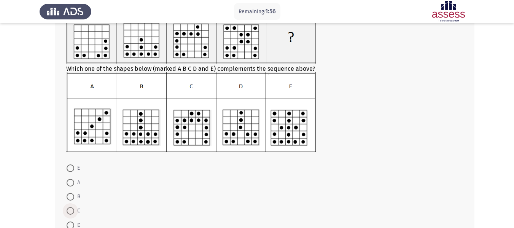
click at [75, 210] on span "C" at bounding box center [77, 210] width 6 height 9
click at [74, 210] on input "C" at bounding box center [71, 211] width 8 height 8
radio input "true"
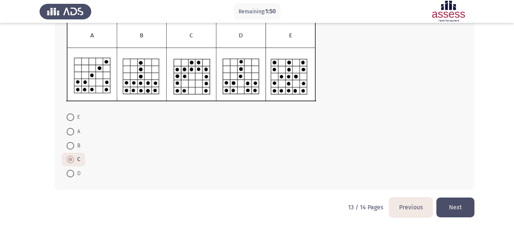
click at [455, 207] on button "Next" at bounding box center [455, 206] width 38 height 19
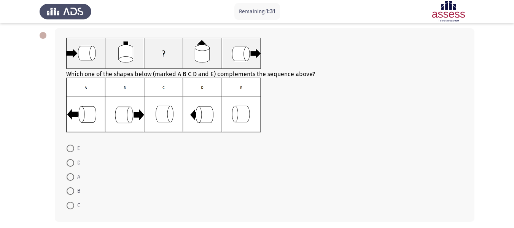
scroll to position [37, 0]
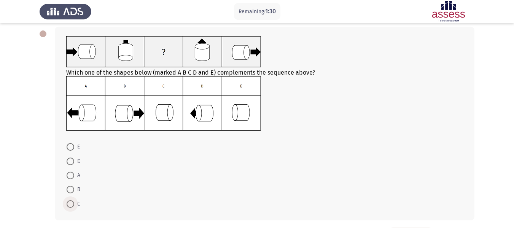
click at [71, 203] on span at bounding box center [71, 204] width 8 height 8
click at [71, 203] on input "C" at bounding box center [71, 204] width 8 height 8
radio input "true"
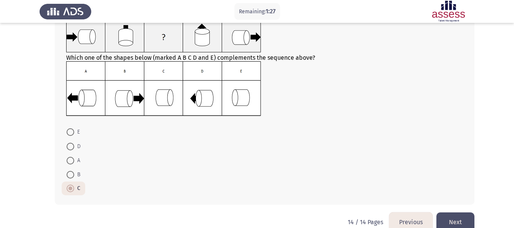
scroll to position [52, 0]
click at [450, 216] on button "Next" at bounding box center [455, 221] width 38 height 19
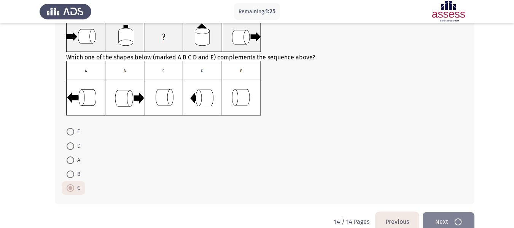
scroll to position [0, 0]
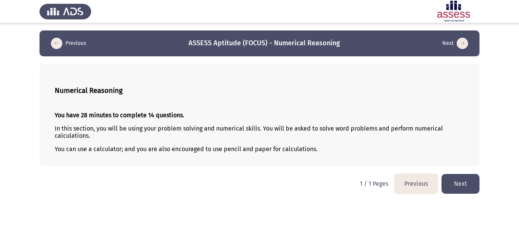
click at [442, 185] on button "Next" at bounding box center [461, 183] width 38 height 19
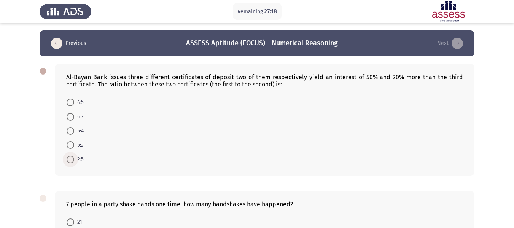
click at [80, 160] on span "2:5" at bounding box center [79, 159] width 10 height 9
click at [74, 160] on input "2:5" at bounding box center [71, 159] width 8 height 8
radio input "true"
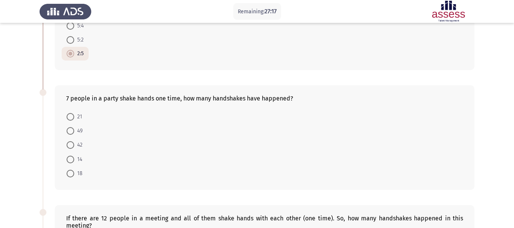
scroll to position [105, 0]
click at [68, 116] on span at bounding box center [71, 117] width 8 height 8
click at [68, 116] on input "21" at bounding box center [71, 117] width 8 height 8
radio input "true"
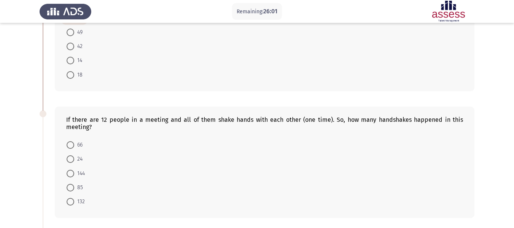
scroll to position [203, 0]
click at [67, 145] on span at bounding box center [71, 145] width 8 height 8
click at [67, 145] on input "66" at bounding box center [71, 145] width 8 height 8
radio input "true"
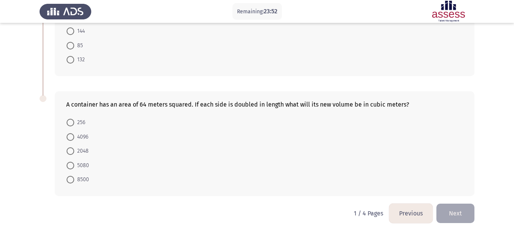
scroll to position [345, 0]
click at [82, 140] on span "4096" at bounding box center [81, 136] width 14 height 9
click at [74, 140] on input "4096" at bounding box center [71, 137] width 8 height 8
radio input "true"
click at [447, 217] on button "Next" at bounding box center [455, 212] width 38 height 19
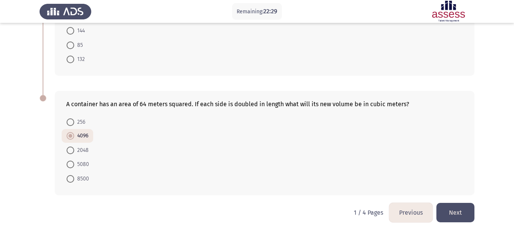
scroll to position [0, 0]
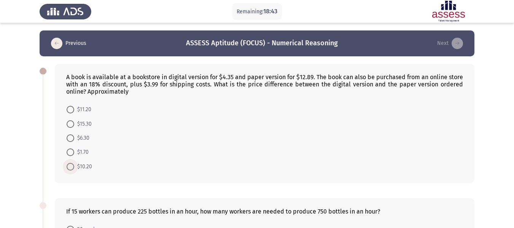
click at [84, 164] on span "$10.20" at bounding box center [83, 166] width 18 height 9
click at [74, 164] on input "$10.20" at bounding box center [71, 167] width 8 height 8
radio input "true"
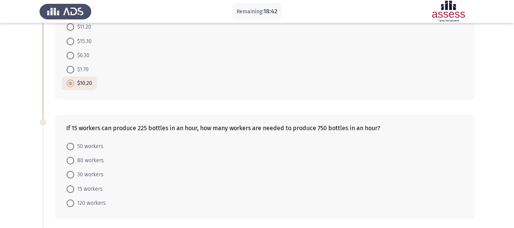
scroll to position [86, 0]
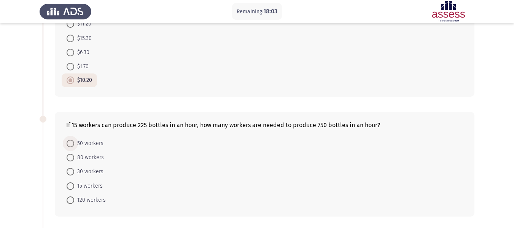
click at [80, 141] on span "50 workers" at bounding box center [88, 143] width 29 height 9
click at [74, 141] on input "50 workers" at bounding box center [71, 144] width 8 height 8
radio input "true"
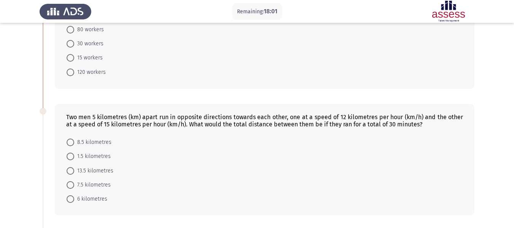
scroll to position [214, 0]
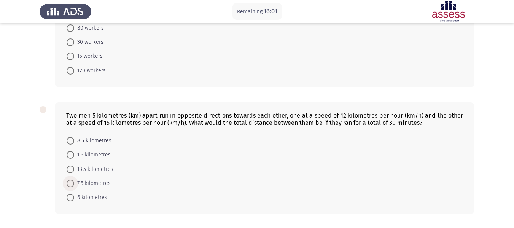
click at [98, 187] on span "7.5 kilometres" at bounding box center [92, 183] width 36 height 9
click at [74, 187] on input "7.5 kilometres" at bounding box center [71, 183] width 8 height 8
radio input "true"
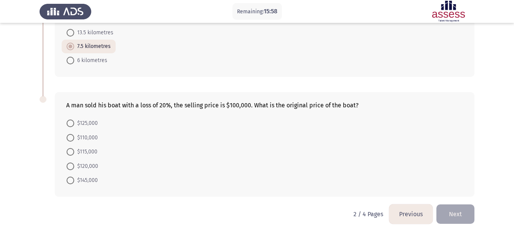
scroll to position [351, 0]
click at [92, 123] on span "$125,000" at bounding box center [86, 122] width 24 height 9
click at [74, 123] on input "$125,000" at bounding box center [71, 123] width 8 height 8
radio input "true"
click at [258, 132] on form "$125,000 $110,000 $115,000 $120,000 $145,000" at bounding box center [264, 151] width 397 height 70
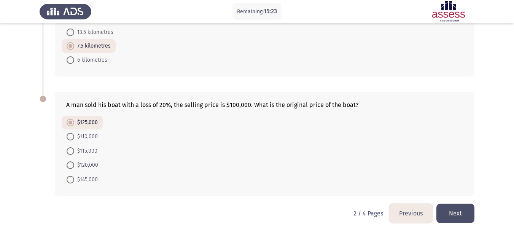
scroll to position [357, 0]
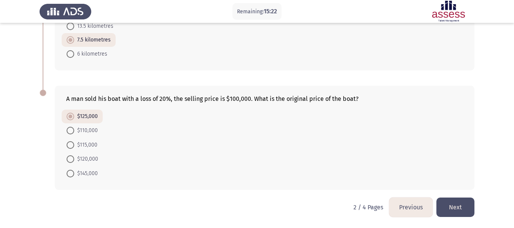
click at [451, 210] on button "Next" at bounding box center [455, 206] width 38 height 19
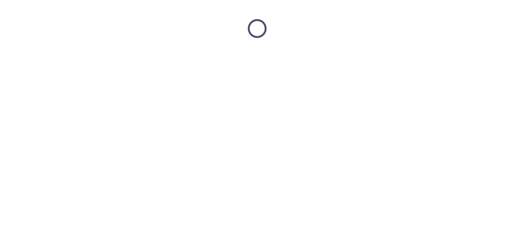
scroll to position [0, 0]
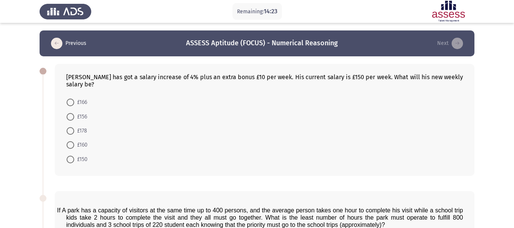
click at [78, 96] on mat-radio-button "£166" at bounding box center [77, 102] width 30 height 14
click at [75, 100] on span "£166" at bounding box center [80, 102] width 13 height 9
click at [74, 100] on input "£166" at bounding box center [71, 102] width 8 height 8
radio input "true"
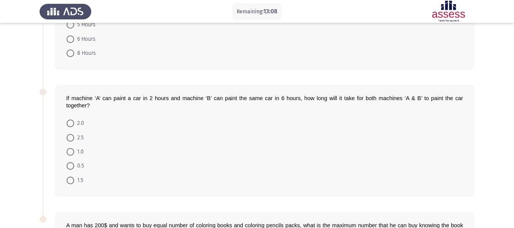
scroll to position [249, 0]
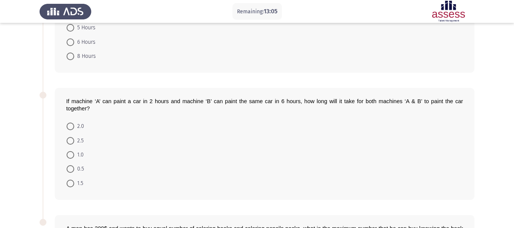
click at [151, 111] on div "If machine ‘A’ can paint a car in 2 hours and machine ‘B’ can paint the same ca…" at bounding box center [264, 104] width 397 height 14
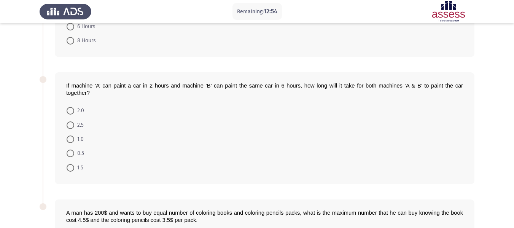
scroll to position [265, 0]
click at [76, 168] on span "1.5" at bounding box center [78, 167] width 9 height 9
click at [74, 168] on input "1.5" at bounding box center [71, 167] width 8 height 8
radio input "true"
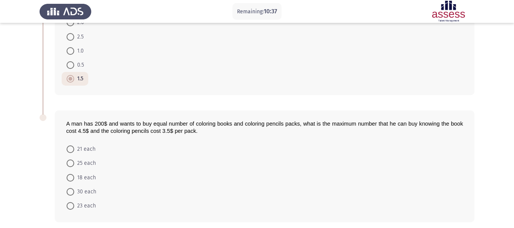
scroll to position [353, 0]
click at [81, 164] on span "25 each" at bounding box center [85, 162] width 22 height 9
click at [74, 164] on input "25 each" at bounding box center [71, 163] width 8 height 8
radio input "true"
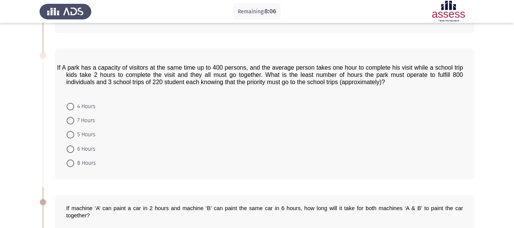
scroll to position [142, 0]
click at [80, 106] on span "4 Hours" at bounding box center [84, 106] width 21 height 9
click at [74, 106] on input "4 Hours" at bounding box center [71, 106] width 8 height 8
radio input "true"
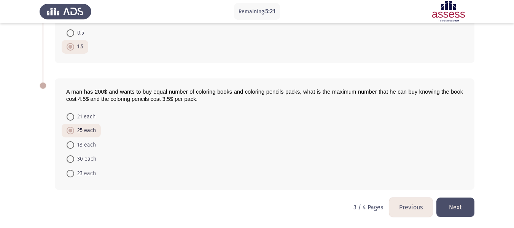
click at [452, 198] on button "Next" at bounding box center [455, 206] width 38 height 19
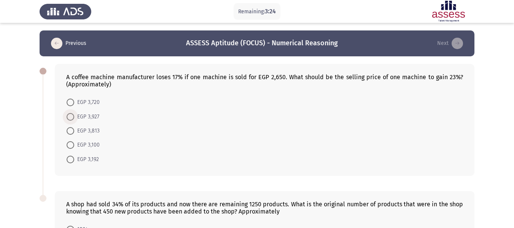
click at [71, 116] on span at bounding box center [71, 117] width 8 height 8
click at [71, 116] on input "EGP 3,927" at bounding box center [71, 117] width 8 height 8
radio input "true"
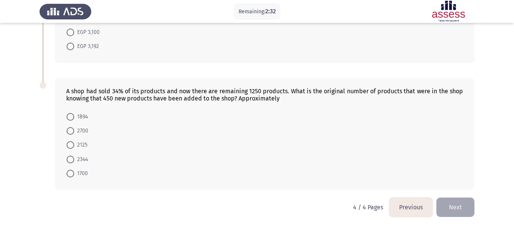
click at [66, 159] on mat-radio-button "2344" at bounding box center [77, 159] width 31 height 14
click at [70, 159] on span at bounding box center [71, 159] width 8 height 8
click at [70, 159] on input "2344" at bounding box center [71, 159] width 8 height 8
radio input "true"
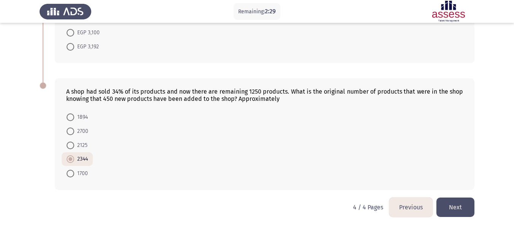
click at [459, 211] on button "Next" at bounding box center [455, 206] width 38 height 19
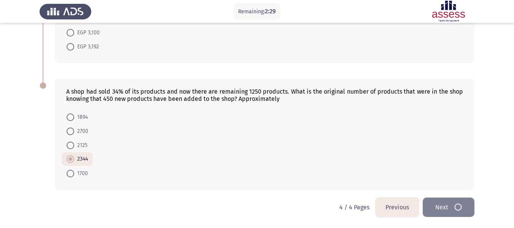
scroll to position [0, 0]
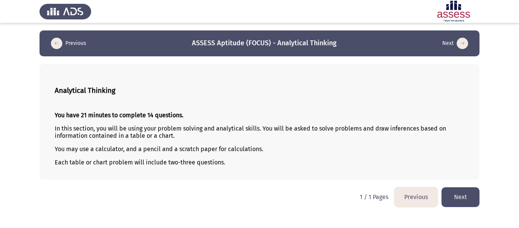
click at [451, 191] on button "Next" at bounding box center [461, 196] width 38 height 19
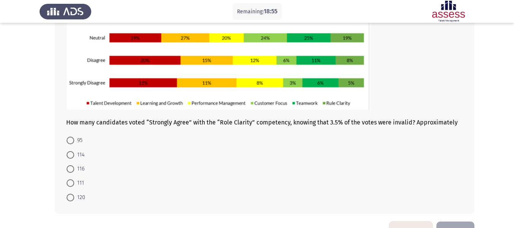
scroll to position [110, 0]
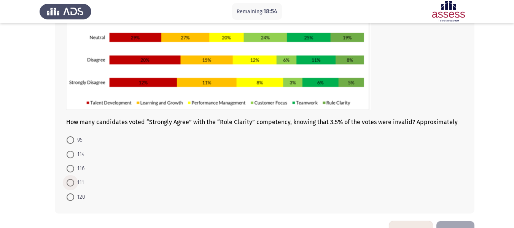
click at [77, 184] on span "111" at bounding box center [79, 182] width 10 height 9
click at [74, 184] on input "111" at bounding box center [71, 183] width 8 height 8
radio input "true"
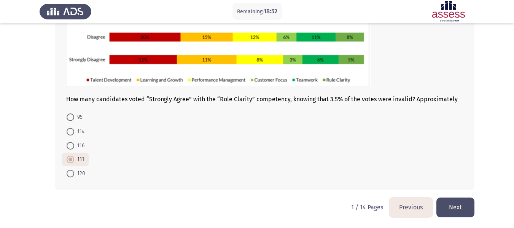
click at [445, 210] on button "Next" at bounding box center [455, 206] width 38 height 19
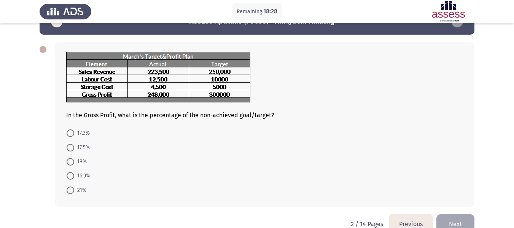
scroll to position [26, 0]
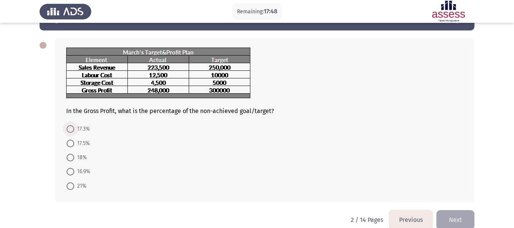
click at [78, 129] on span "17.3%" at bounding box center [82, 128] width 16 height 9
click at [74, 129] on input "17.3%" at bounding box center [71, 129] width 8 height 8
radio input "true"
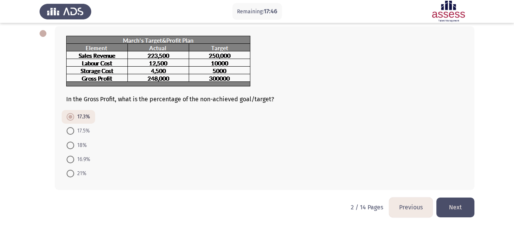
click at [440, 203] on button "Next" at bounding box center [455, 206] width 38 height 19
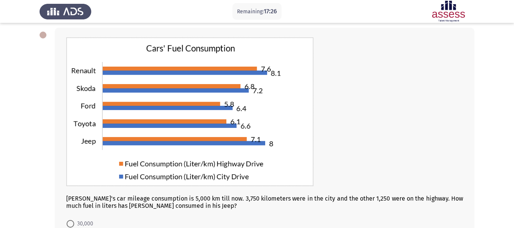
scroll to position [49, 0]
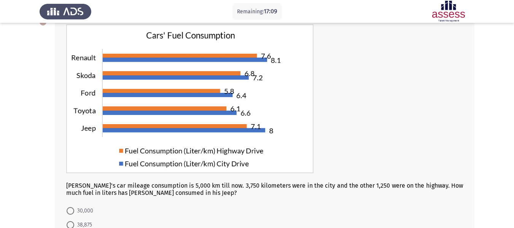
click at [468, 94] on div "Omar's car mileage consumption is 5,000 km till now. 3,750 kilometers were in t…" at bounding box center [264, 149] width 419 height 269
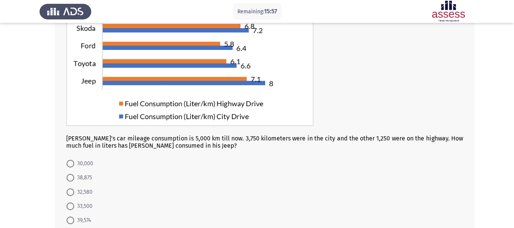
scroll to position [97, 0]
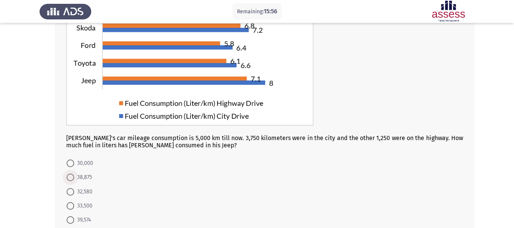
click at [83, 176] on span "38,875" at bounding box center [83, 177] width 18 height 9
click at [74, 176] on input "38,875" at bounding box center [71, 177] width 8 height 8
radio input "true"
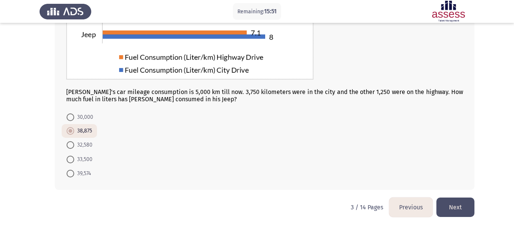
click at [457, 209] on button "Next" at bounding box center [455, 206] width 38 height 19
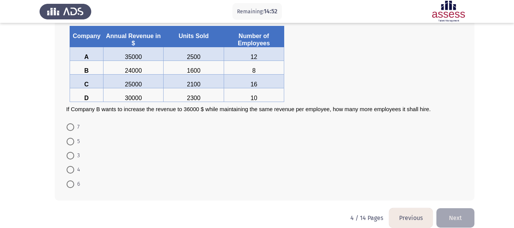
scroll to position [56, 0]
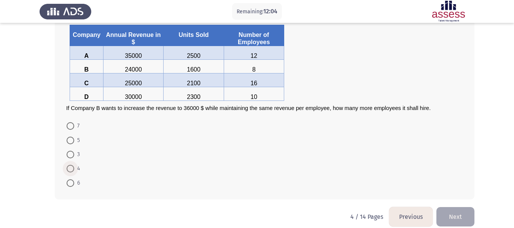
click at [73, 168] on span at bounding box center [71, 169] width 8 height 8
click at [73, 168] on input "4" at bounding box center [71, 169] width 8 height 8
radio input "true"
click at [450, 212] on button "Next" at bounding box center [455, 215] width 38 height 19
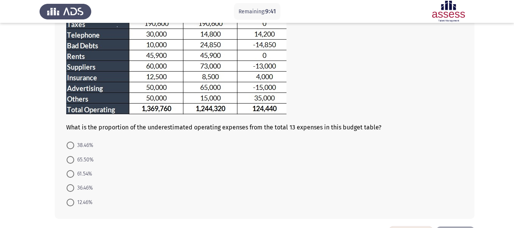
scroll to position [132, 0]
click at [83, 206] on span "12.46%" at bounding box center [83, 201] width 18 height 9
click at [74, 206] on input "12.46%" at bounding box center [71, 202] width 8 height 8
radio input "true"
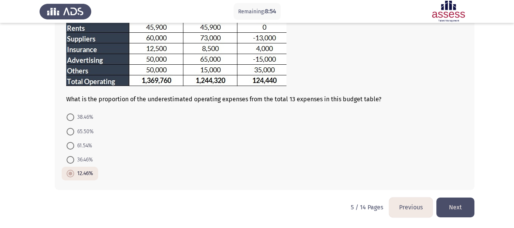
click at [452, 200] on button "Next" at bounding box center [455, 206] width 38 height 19
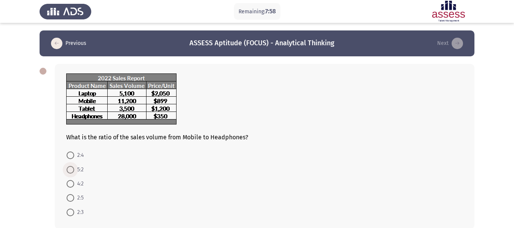
click at [77, 171] on span "5:2" at bounding box center [79, 169] width 10 height 9
click at [74, 171] on input "5:2" at bounding box center [71, 170] width 8 height 8
radio input "true"
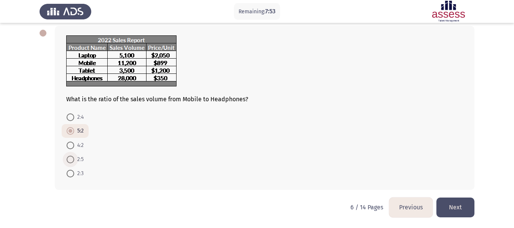
click at [82, 160] on span "2:5" at bounding box center [79, 159] width 10 height 9
click at [74, 160] on input "2:5" at bounding box center [71, 159] width 8 height 8
radio input "true"
click at [454, 207] on button "Next" at bounding box center [455, 206] width 38 height 19
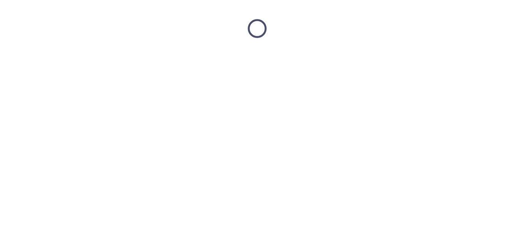
scroll to position [0, 0]
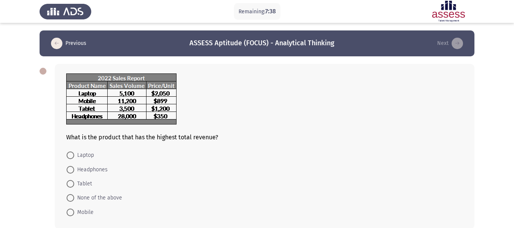
click at [108, 171] on mat-radio-button "Headphones" at bounding box center [87, 169] width 51 height 14
click at [99, 171] on span "Headphones" at bounding box center [90, 169] width 33 height 9
click at [74, 171] on input "Headphones" at bounding box center [71, 170] width 8 height 8
radio input "true"
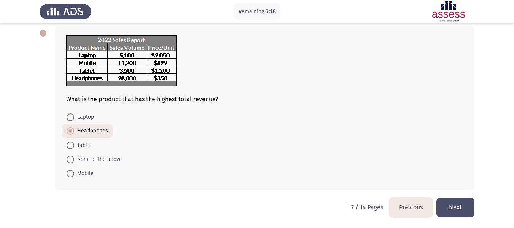
click at [81, 112] on mat-radio-button "Laptop" at bounding box center [80, 117] width 37 height 14
click at [82, 113] on span "Laptop" at bounding box center [84, 117] width 20 height 9
click at [74, 113] on input "Laptop" at bounding box center [71, 117] width 8 height 8
radio input "true"
click at [452, 207] on button "Next" at bounding box center [455, 206] width 38 height 19
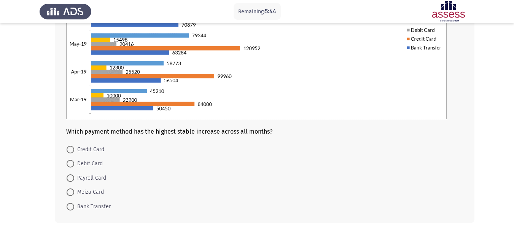
scroll to position [148, 0]
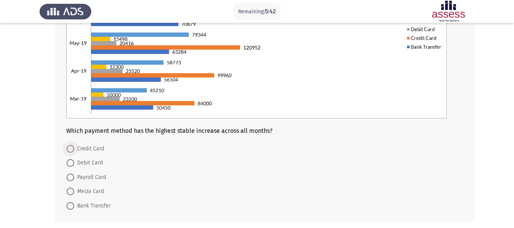
click at [80, 152] on span "Credit Card" at bounding box center [89, 148] width 30 height 9
click at [74, 152] on input "Credit Card" at bounding box center [71, 149] width 8 height 8
radio input "true"
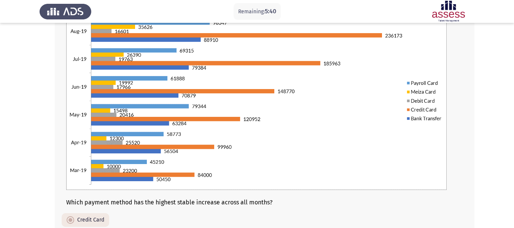
scroll to position [180, 0]
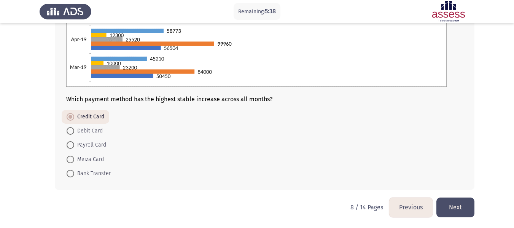
click at [454, 209] on button "Next" at bounding box center [455, 206] width 38 height 19
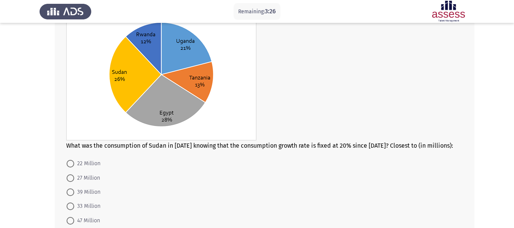
scroll to position [87, 0]
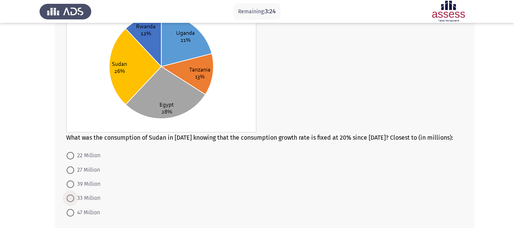
click at [93, 200] on span "33 Million" at bounding box center [87, 198] width 26 height 9
click at [74, 200] on input "33 Million" at bounding box center [71, 198] width 8 height 8
radio input "true"
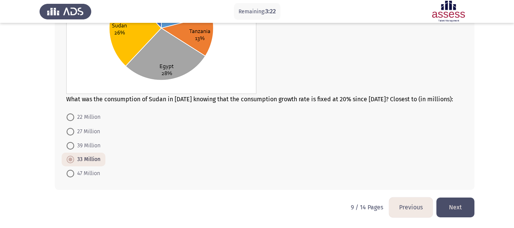
click at [445, 203] on button "Next" at bounding box center [455, 206] width 38 height 19
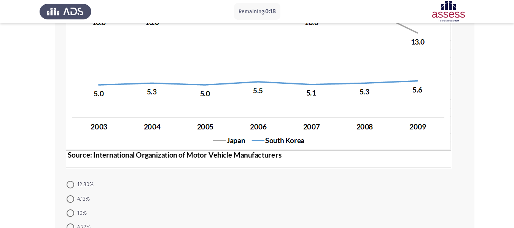
scroll to position [225, 0]
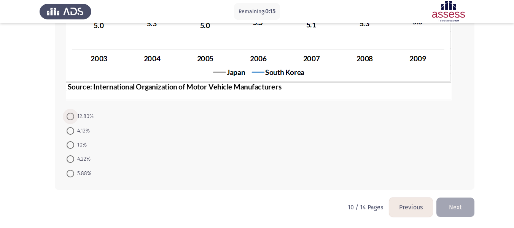
click at [85, 118] on span "12.80%" at bounding box center [83, 116] width 19 height 9
click at [74, 118] on input "12.80%" at bounding box center [71, 117] width 8 height 8
radio input "true"
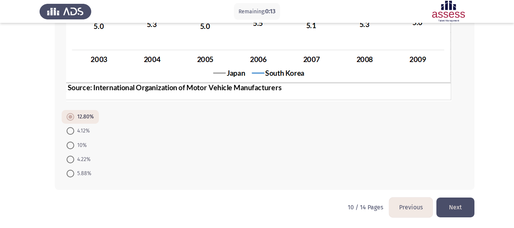
click at [447, 202] on button "Next" at bounding box center [455, 206] width 38 height 19
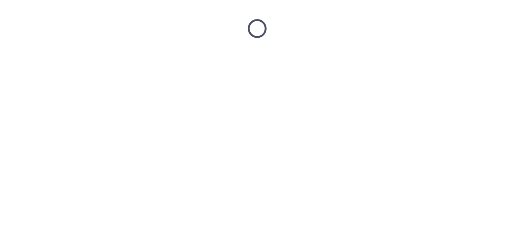
scroll to position [0, 0]
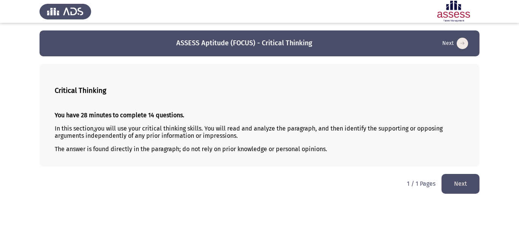
click at [469, 181] on button "Next" at bounding box center [461, 183] width 38 height 19
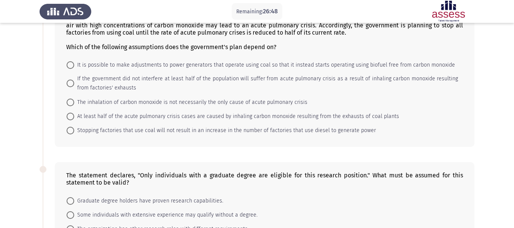
scroll to position [59, 0]
click at [149, 68] on span "It is possible to make adjustments to power generators that operate using coal …" at bounding box center [264, 64] width 381 height 9
click at [74, 68] on input "It is possible to make adjustments to power generators that operate using coal …" at bounding box center [71, 65] width 8 height 8
radio input "true"
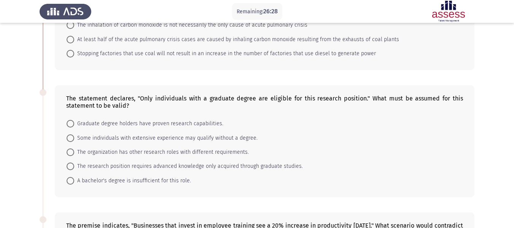
scroll to position [182, 0]
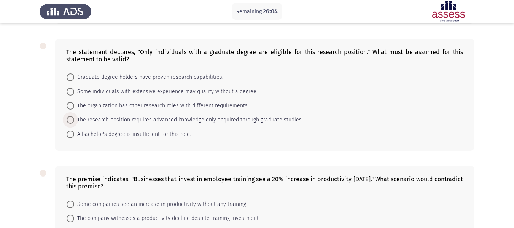
click at [185, 117] on span "The research position requires advanced knowledge only acquired through graduat…" at bounding box center [188, 119] width 228 height 9
click at [74, 117] on input "The research position requires advanced knowledge only acquired through graduat…" at bounding box center [71, 120] width 8 height 8
radio input "true"
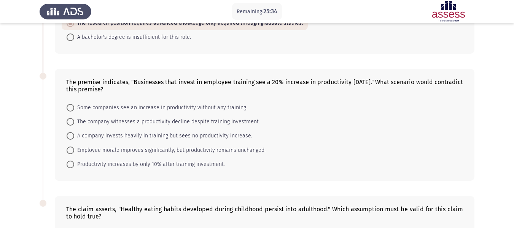
scroll to position [278, 0]
click at [135, 136] on span "A company invests heavily in training but sees no productivity increase." at bounding box center [163, 135] width 178 height 9
click at [74, 136] on input "A company invests heavily in training but sees no productivity increase." at bounding box center [71, 136] width 8 height 8
radio input "true"
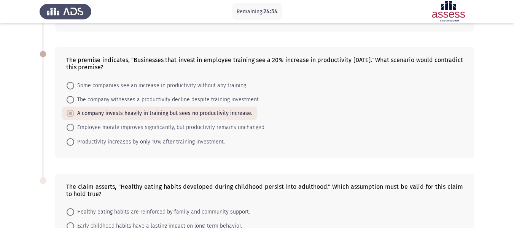
scroll to position [302, 0]
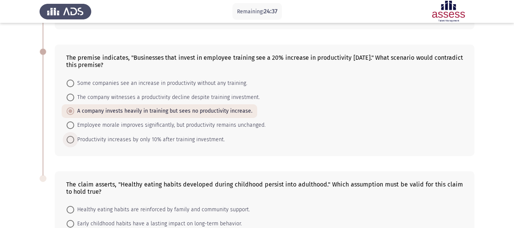
click at [127, 139] on span "Productivity increases by only 10% after training investment." at bounding box center [149, 139] width 151 height 9
click at [74, 139] on input "Productivity increases by only 10% after training investment." at bounding box center [71, 140] width 8 height 8
radio input "true"
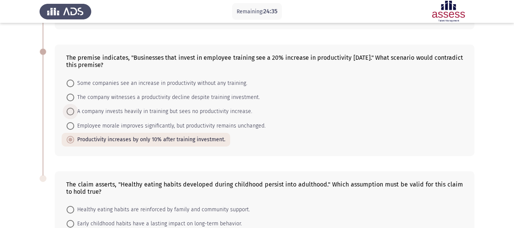
click at [120, 111] on span "A company invests heavily in training but sees no productivity increase." at bounding box center [163, 111] width 178 height 9
click at [74, 111] on input "A company invests heavily in training but sees no productivity increase." at bounding box center [71, 112] width 8 height 8
radio input "true"
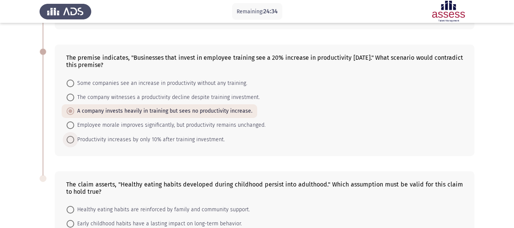
click at [120, 140] on span "Productivity increases by only 10% after training investment." at bounding box center [149, 139] width 151 height 9
click at [74, 140] on input "Productivity increases by only 10% after training investment." at bounding box center [71, 140] width 8 height 8
radio input "true"
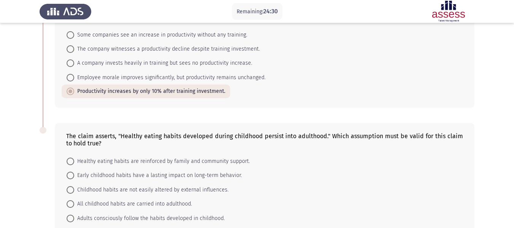
scroll to position [350, 0]
click at [103, 63] on span "A company invests heavily in training but sees no productivity increase." at bounding box center [163, 63] width 178 height 9
click at [74, 63] on input "A company invests heavily in training but sees no productivity increase." at bounding box center [71, 64] width 8 height 8
radio input "true"
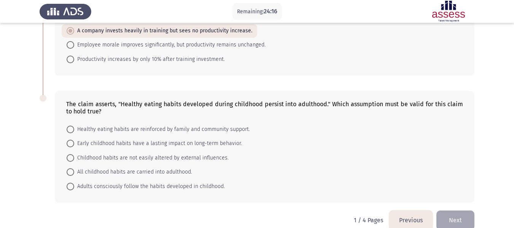
scroll to position [386, 0]
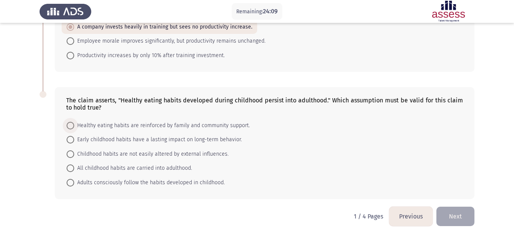
click at [151, 122] on span "Healthy eating habits are reinforced by family and community support." at bounding box center [162, 125] width 176 height 9
click at [74, 122] on input "Healthy eating habits are reinforced by family and community support." at bounding box center [71, 126] width 8 height 8
radio input "true"
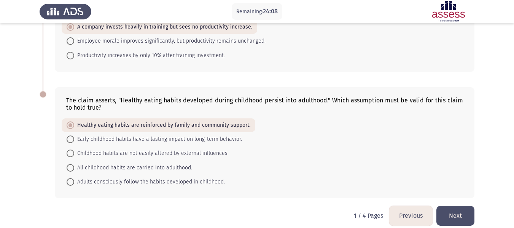
scroll to position [395, 0]
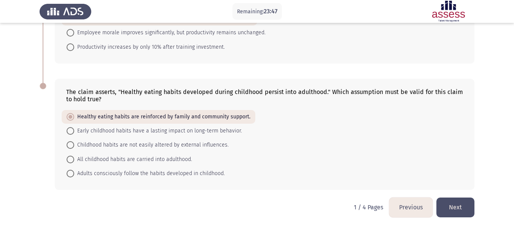
click at [446, 205] on button "Next" at bounding box center [455, 206] width 38 height 19
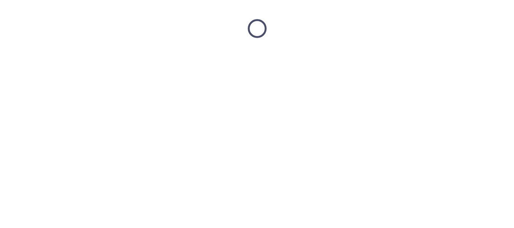
scroll to position [0, 0]
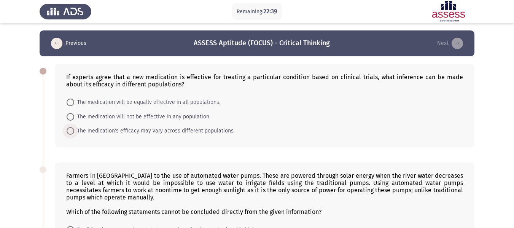
click at [217, 128] on span "The medication's efficacy may vary across different populations." at bounding box center [154, 130] width 160 height 9
click at [74, 128] on input "The medication's efficacy may vary across different populations." at bounding box center [71, 131] width 8 height 8
radio input "true"
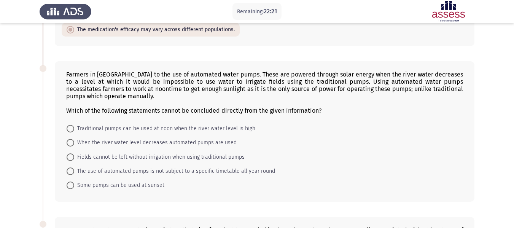
scroll to position [119, 0]
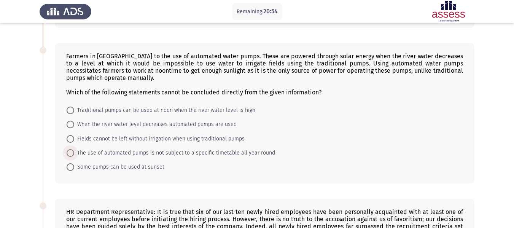
click at [162, 156] on span "The use of automated pumps is not subject to a specific timetable all year round" at bounding box center [174, 152] width 201 height 9
click at [74, 156] on input "The use of automated pumps is not subject to a specific timetable all year round" at bounding box center [71, 153] width 8 height 8
radio input "true"
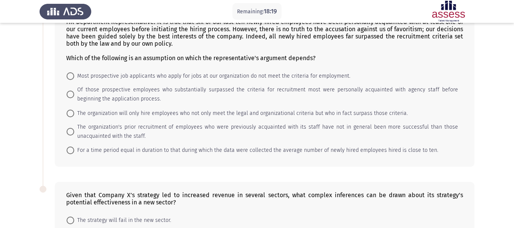
scroll to position [309, 0]
click at [202, 127] on span "The organization's prior recruitment of employees who were previously acquainte…" at bounding box center [266, 131] width 384 height 18
click at [74, 127] on input "The organization's prior recruitment of employees who were previously acquainte…" at bounding box center [71, 131] width 8 height 8
radio input "true"
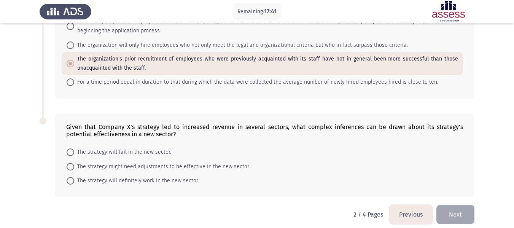
scroll to position [384, 0]
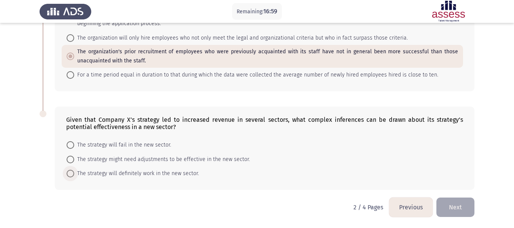
click at [150, 171] on span "The strategy will definitely work in the new sector." at bounding box center [136, 173] width 125 height 9
click at [74, 171] on input "The strategy will definitely work in the new sector." at bounding box center [71, 174] width 8 height 8
radio input "true"
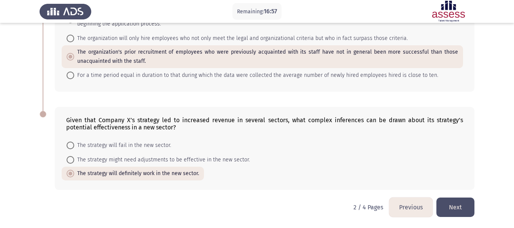
click at [457, 208] on button "Next" at bounding box center [455, 206] width 38 height 19
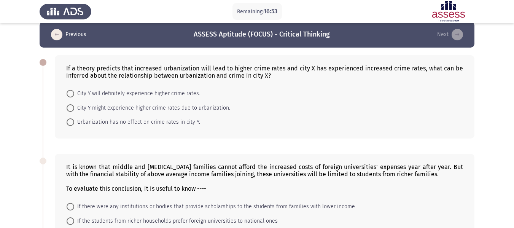
scroll to position [0, 0]
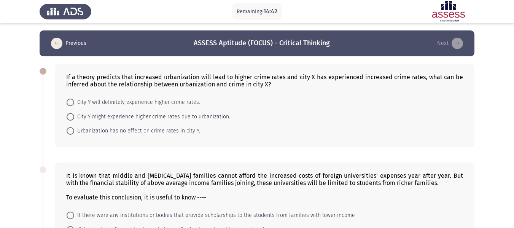
click at [136, 136] on mat-radio-button "Urbanization has no effect on crime rates in city Y." at bounding box center [133, 131] width 143 height 14
click at [151, 132] on span "Urbanization has no effect on crime rates in city Y." at bounding box center [137, 130] width 126 height 9
click at [74, 132] on input "Urbanization has no effect on crime rates in city Y." at bounding box center [71, 131] width 8 height 8
radio input "true"
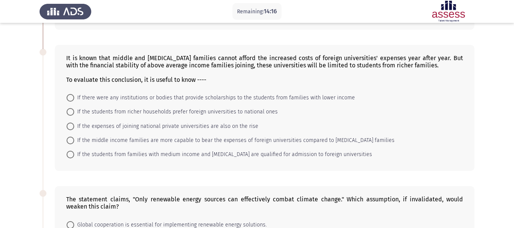
scroll to position [119, 0]
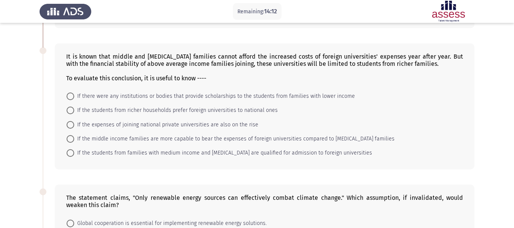
click at [224, 96] on span "If there were any institutions or bodies that provide scholarships to the stude…" at bounding box center [214, 96] width 281 height 9
click at [74, 96] on input "If there were any institutions or bodies that provide scholarships to the stude…" at bounding box center [71, 96] width 8 height 8
radio input "true"
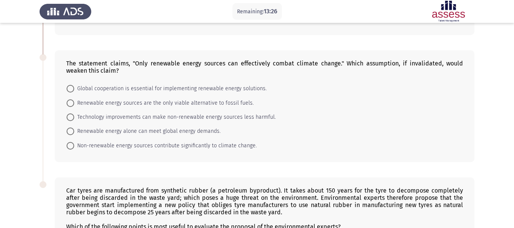
scroll to position [253, 0]
click at [209, 117] on span "Technology improvements can make non-renewable energy sources less harmful." at bounding box center [174, 116] width 201 height 9
click at [74, 117] on input "Technology improvements can make non-renewable energy sources less harmful." at bounding box center [71, 117] width 8 height 8
radio input "true"
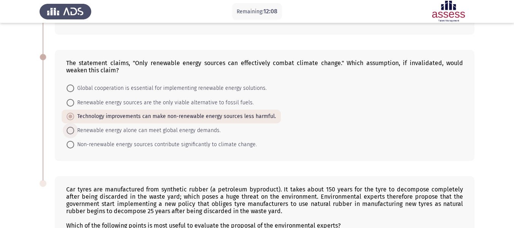
click at [163, 130] on span "Renewable energy alone can meet global energy demands." at bounding box center [147, 130] width 146 height 9
click at [74, 130] on input "Renewable energy alone can meet global energy demands." at bounding box center [71, 131] width 8 height 8
radio input "true"
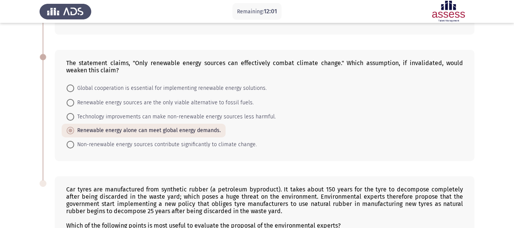
click at [190, 117] on span "Technology improvements can make non-renewable energy sources less harmful." at bounding box center [174, 116] width 201 height 9
click at [74, 117] on input "Technology improvements can make non-renewable energy sources less harmful." at bounding box center [71, 117] width 8 height 8
radio input "true"
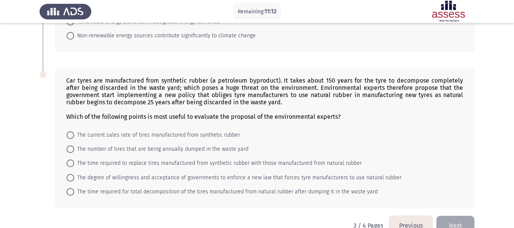
scroll to position [380, 0]
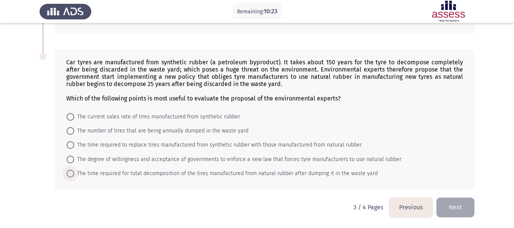
click at [182, 173] on span "The time required for total decomposition of the tires manufactured from natura…" at bounding box center [225, 173] width 303 height 9
click at [74, 173] on input "The time required for total decomposition of the tires manufactured from natura…" at bounding box center [71, 174] width 8 height 8
radio input "true"
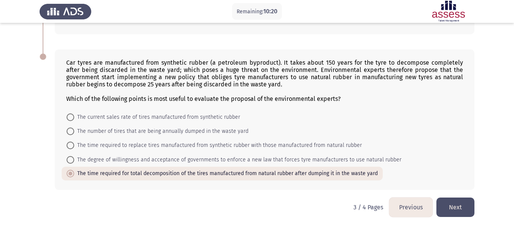
click at [444, 207] on button "Next" at bounding box center [455, 206] width 38 height 19
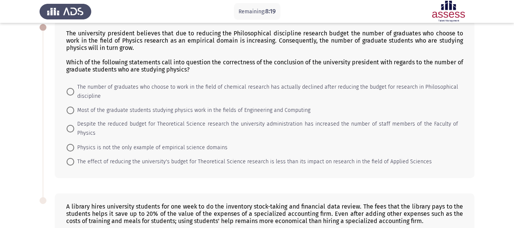
scroll to position [44, 0]
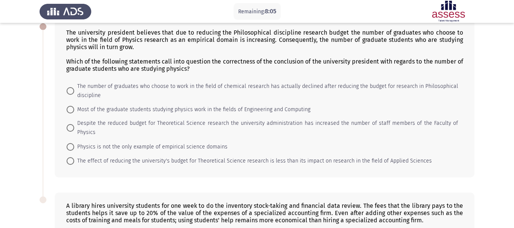
click at [206, 110] on span "Most of the graduate students studying physics work in the fields of Engineerin…" at bounding box center [192, 109] width 236 height 9
click at [74, 110] on input "Most of the graduate students studying physics work in the fields of Engineerin…" at bounding box center [71, 110] width 8 height 8
radio input "true"
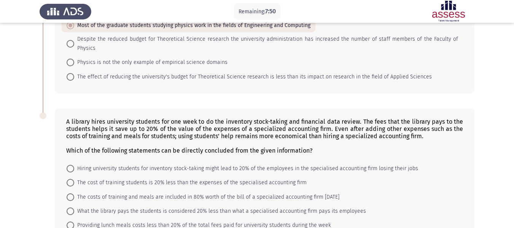
scroll to position [171, 0]
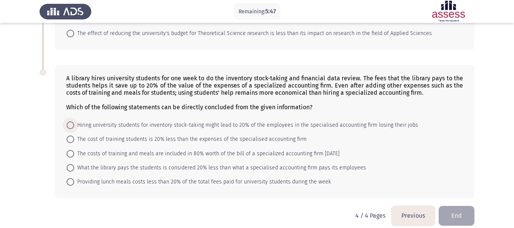
click at [158, 121] on span "Hiring university students for inventory stock-taking might lead to 20% of the …" at bounding box center [246, 125] width 344 height 9
click at [74, 121] on input "Hiring university students for inventory stock-taking might lead to 20% of the …" at bounding box center [71, 125] width 8 height 8
radio input "true"
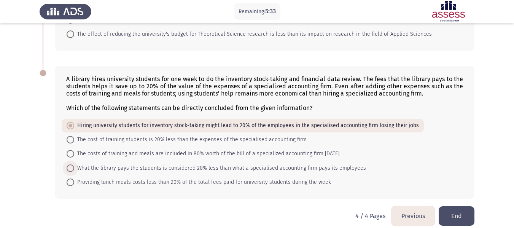
click at [208, 163] on span "What the library pays the students is considered 20% less than what a specialis…" at bounding box center [220, 167] width 292 height 9
click at [74, 164] on input "What the library pays the students is considered 20% less than what a specialis…" at bounding box center [71, 168] width 8 height 8
radio input "true"
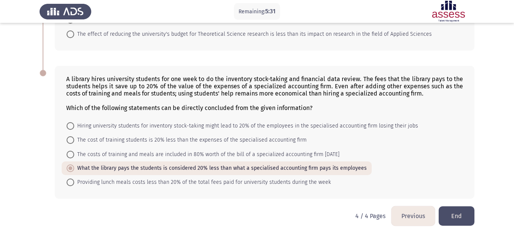
click at [459, 197] on div "A library hires university students for one week to do the inventory stock-taki…" at bounding box center [257, 132] width 435 height 148
click at [457, 208] on button "End" at bounding box center [456, 215] width 36 height 19
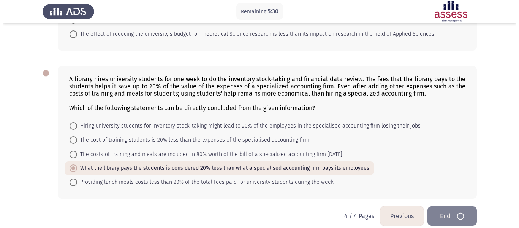
scroll to position [0, 0]
